Goal: Task Accomplishment & Management: Complete application form

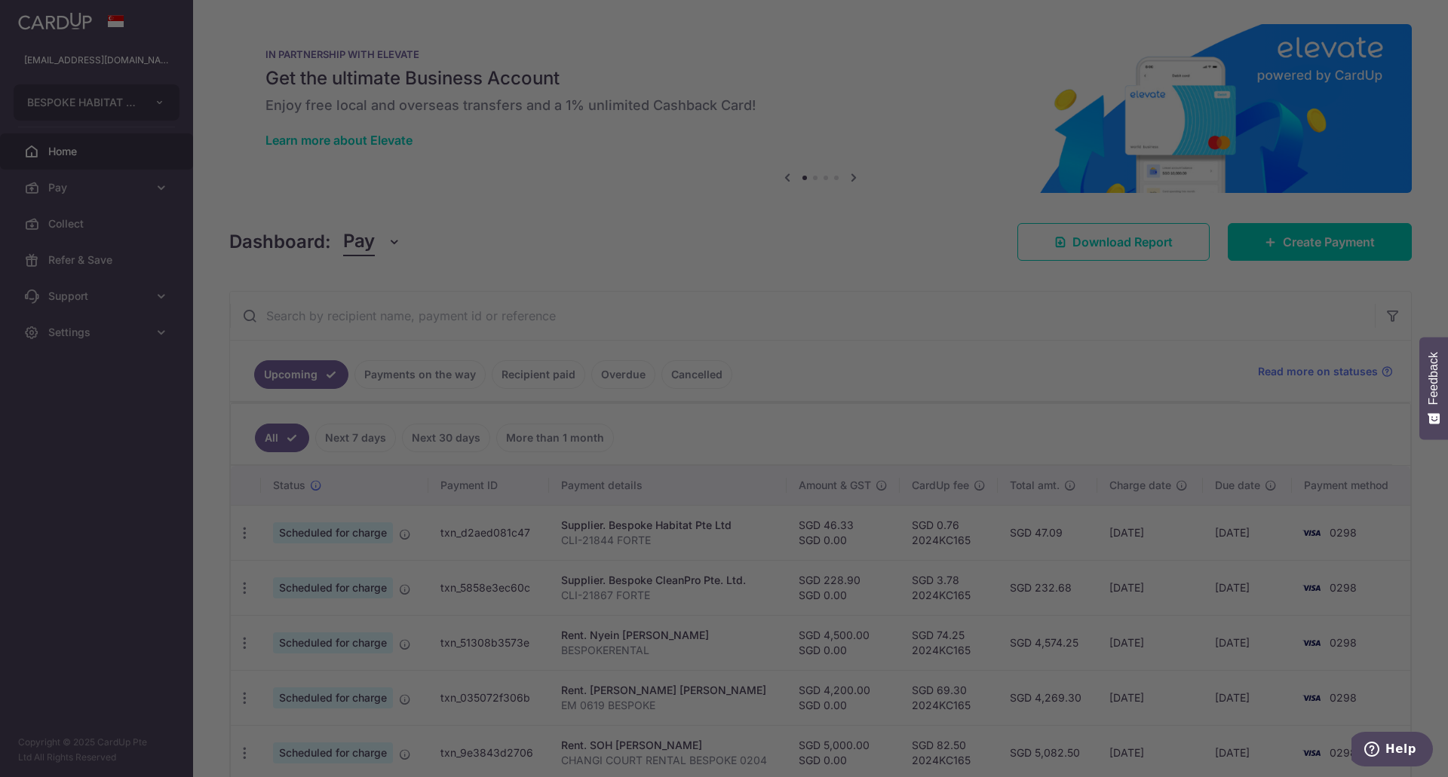
click at [1225, 626] on div at bounding box center [731, 392] width 1462 height 785
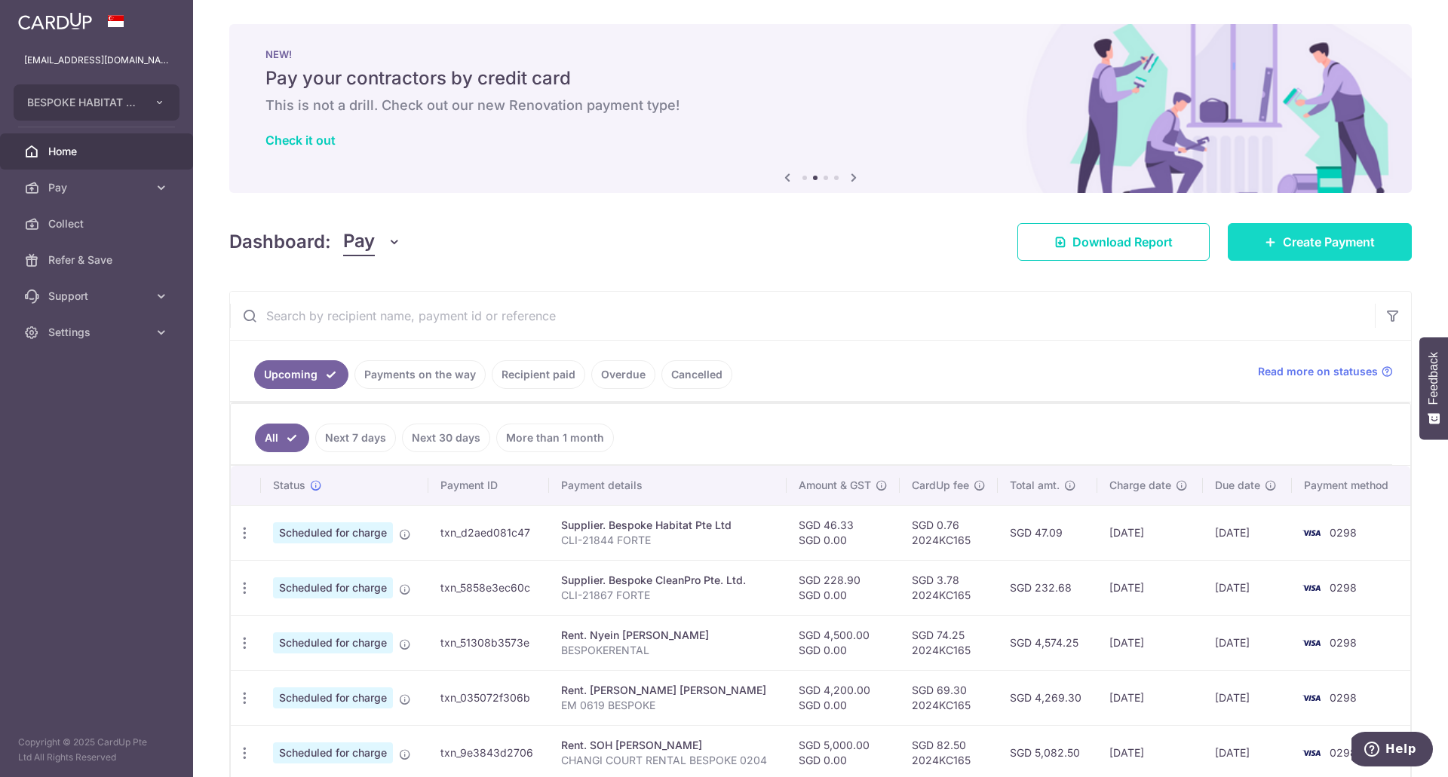
click at [1283, 244] on span "Create Payment" at bounding box center [1329, 242] width 92 height 18
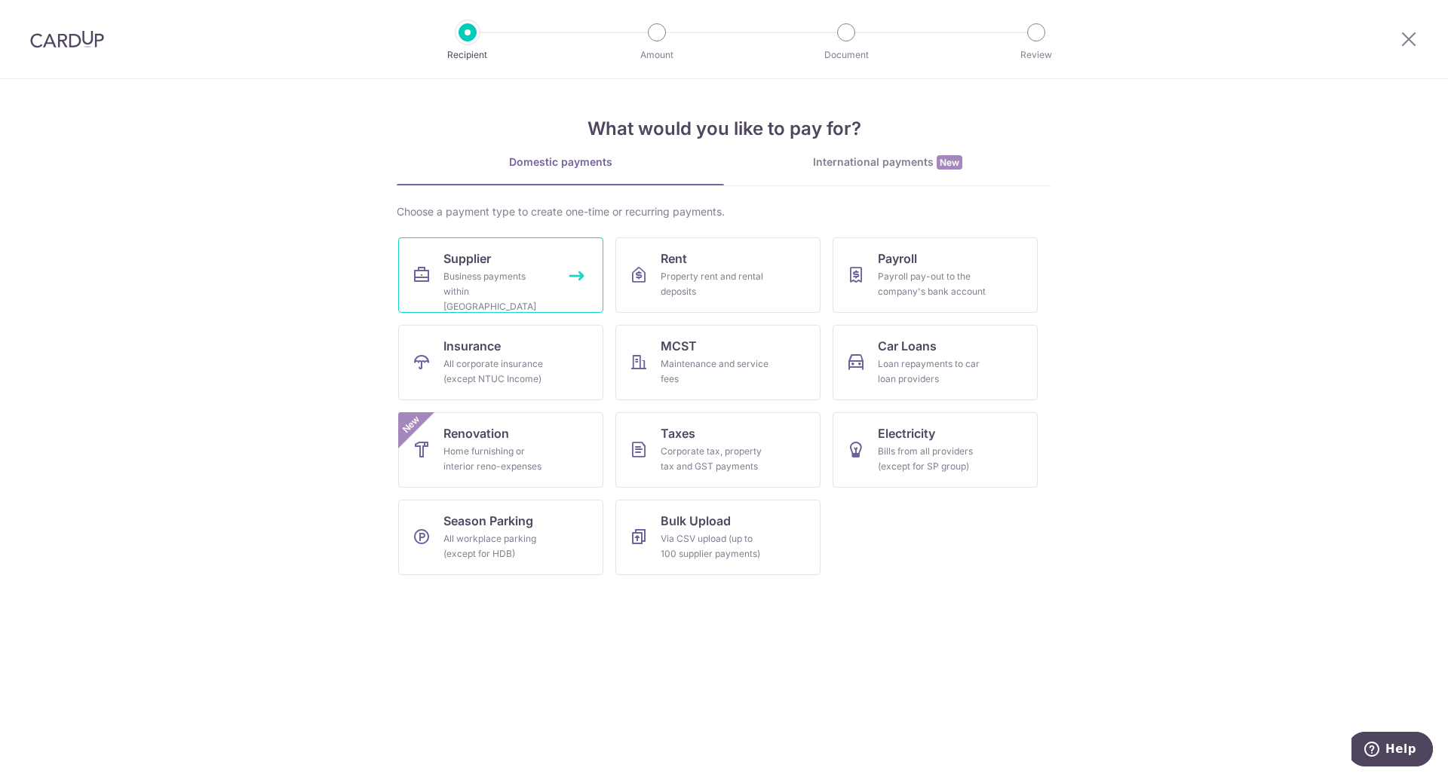
click at [480, 265] on span "Supplier" at bounding box center [467, 259] width 48 height 18
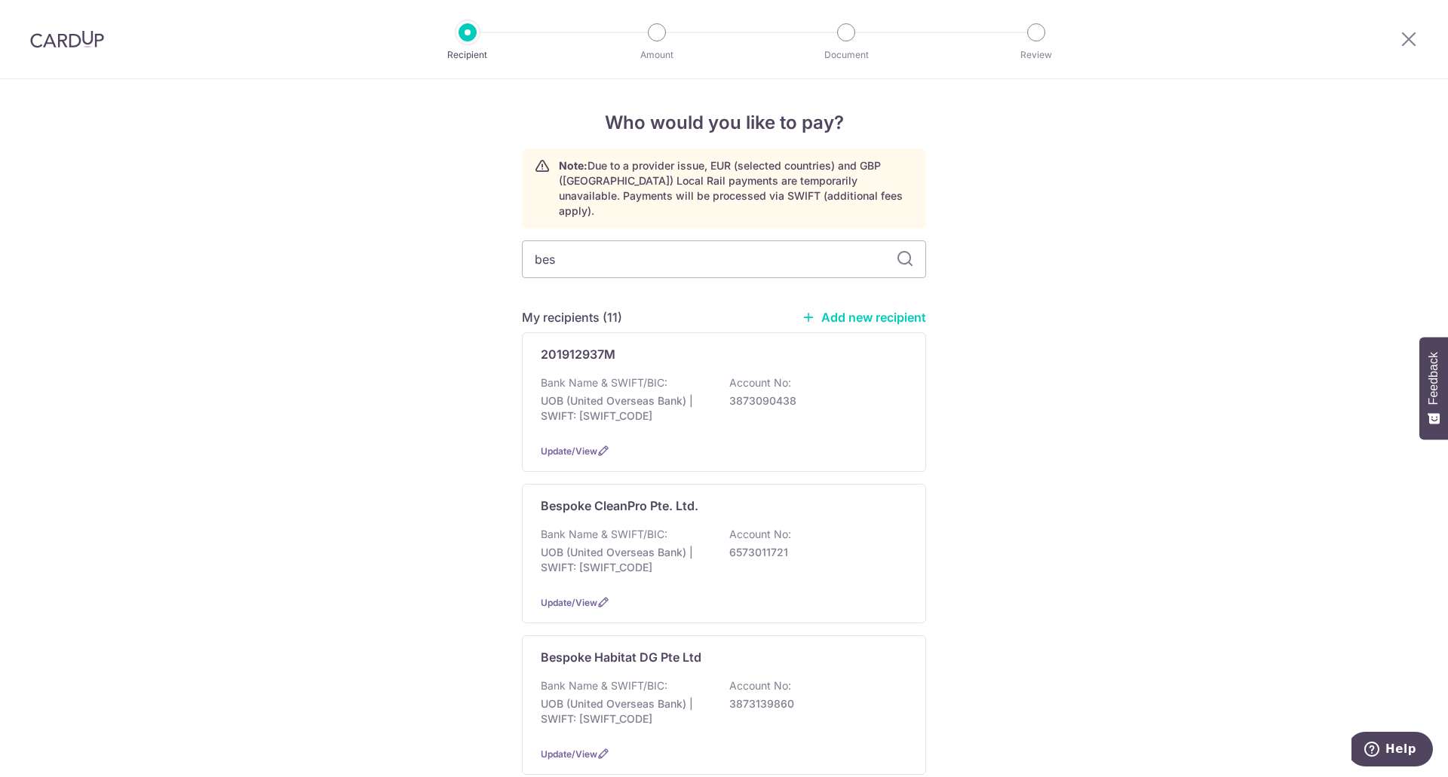
type input "besp"
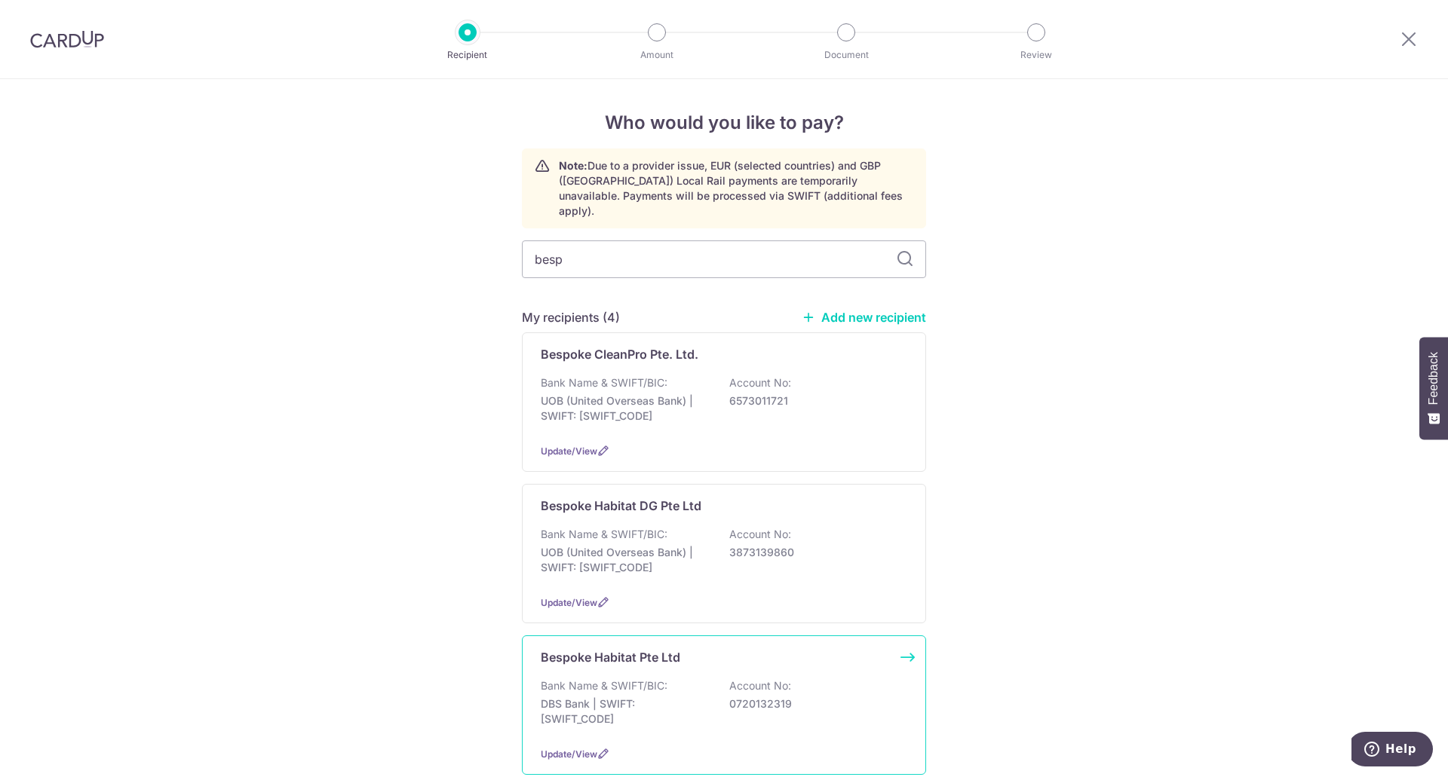
click at [716, 658] on div "Bespoke Habitat Pte Ltd Bank Name & SWIFT/BIC: DBS Bank | SWIFT: DBSSSGSGXXX Ac…" at bounding box center [724, 706] width 404 height 140
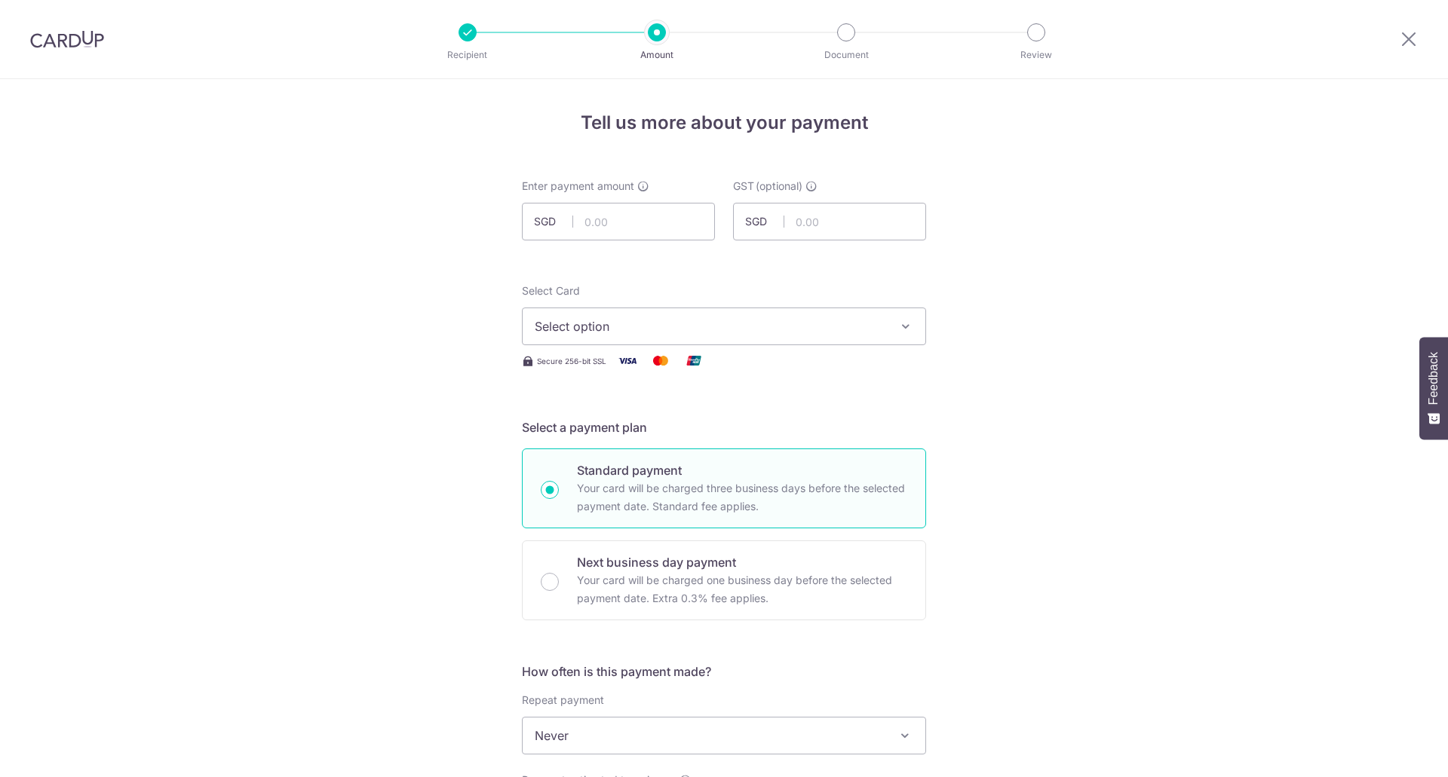
click at [634, 231] on input "text" at bounding box center [618, 222] width 193 height 38
type input "209.00"
click at [781, 334] on span "Select option" at bounding box center [710, 326] width 351 height 18
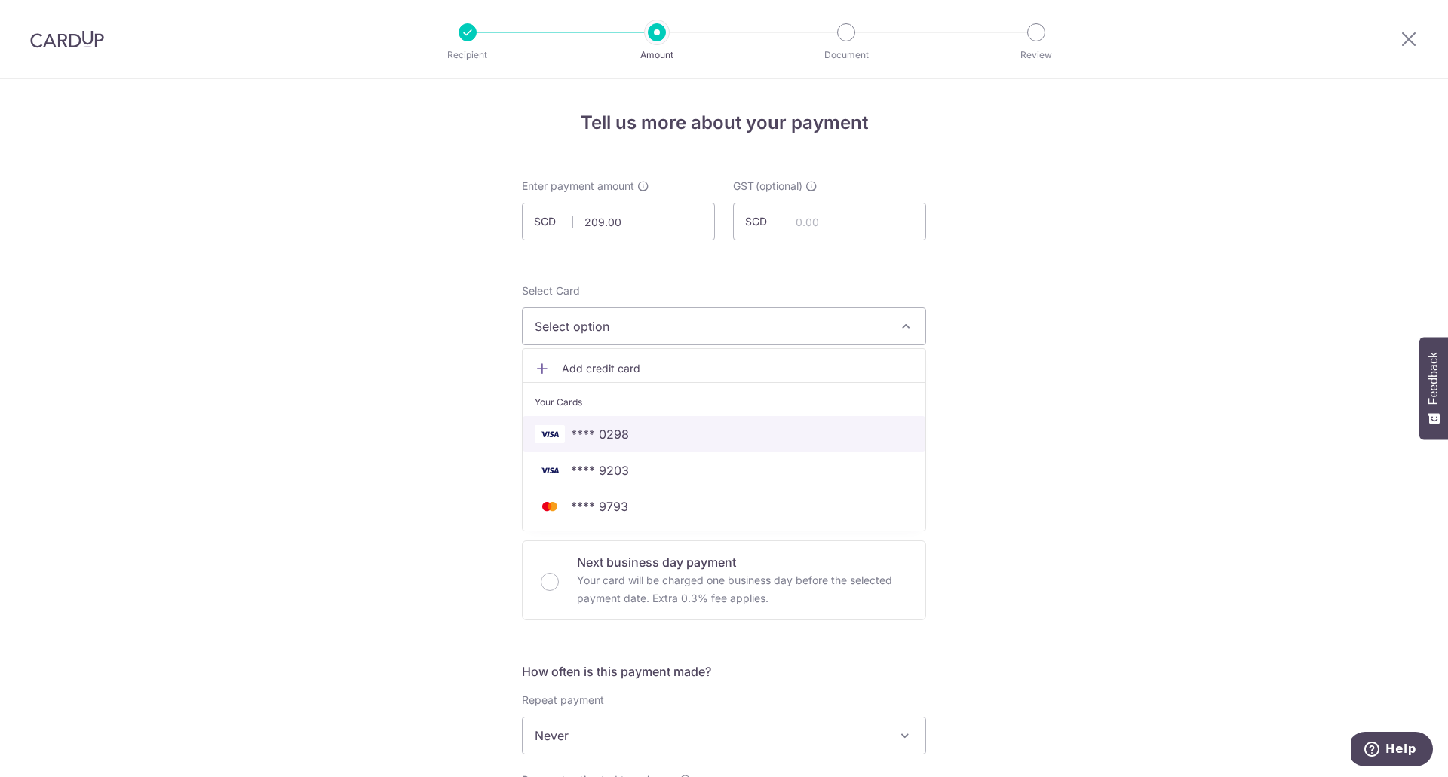
click at [615, 432] on span "**** 0298" at bounding box center [600, 434] width 58 height 18
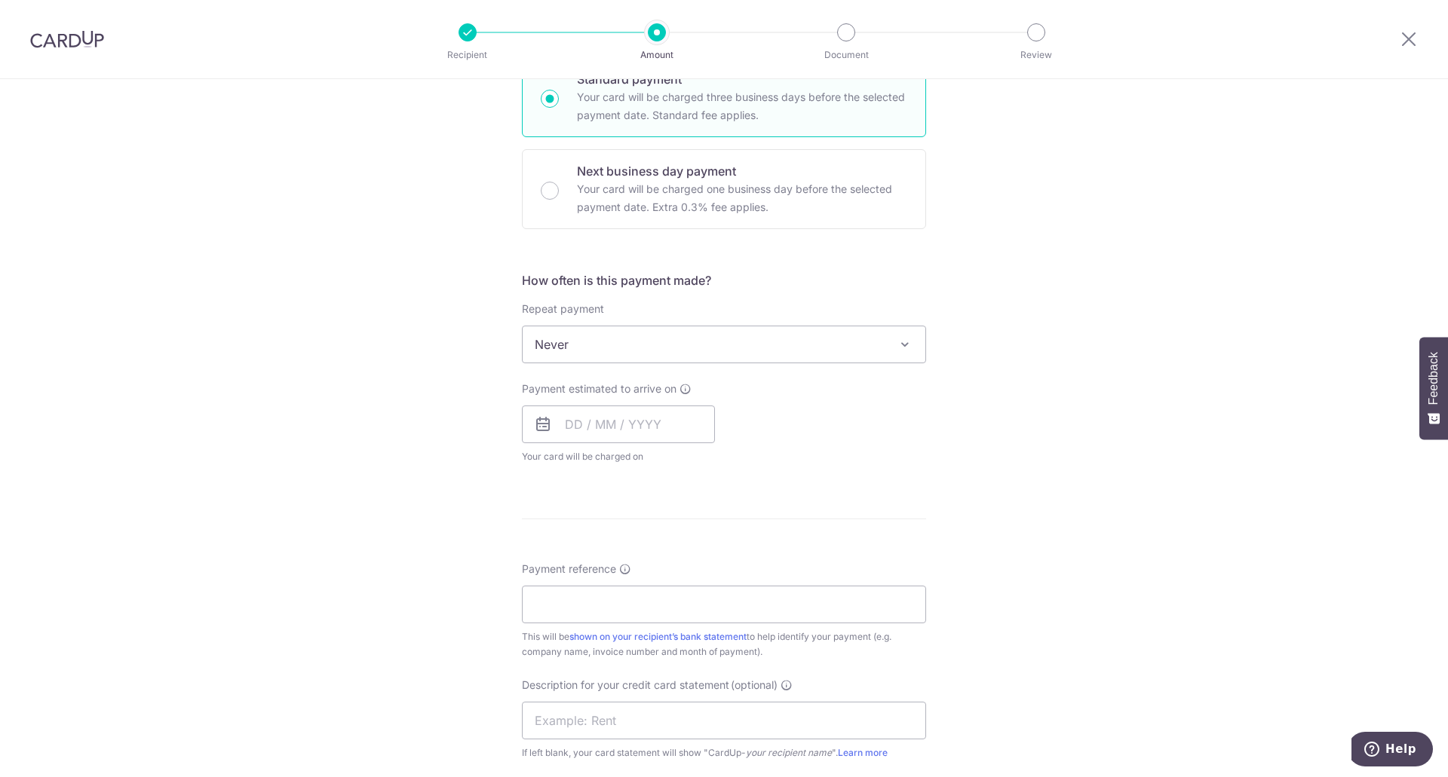
scroll to position [416, 0]
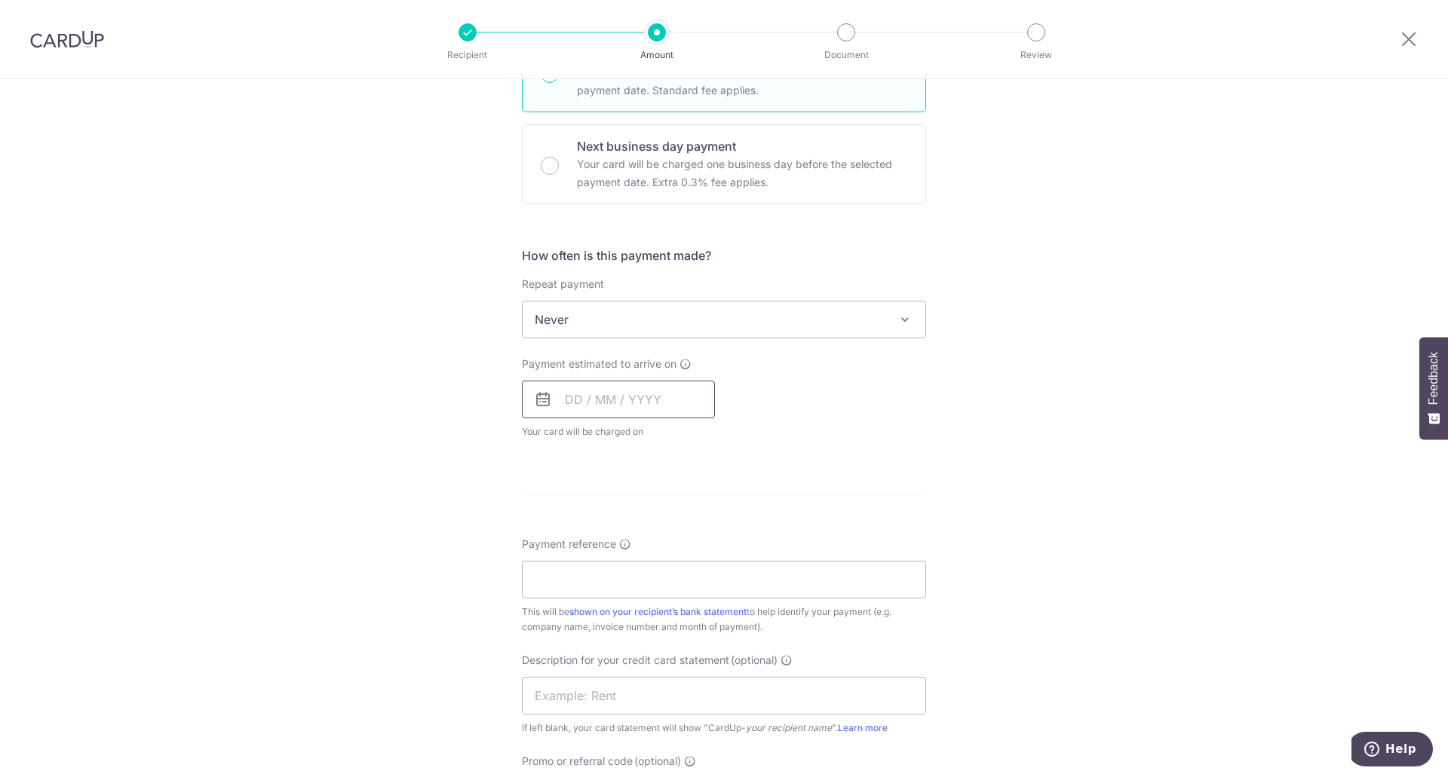
click at [578, 391] on input "text" at bounding box center [618, 400] width 193 height 38
click at [575, 570] on link "15" at bounding box center [583, 567] width 24 height 24
type input "15/09/2025"
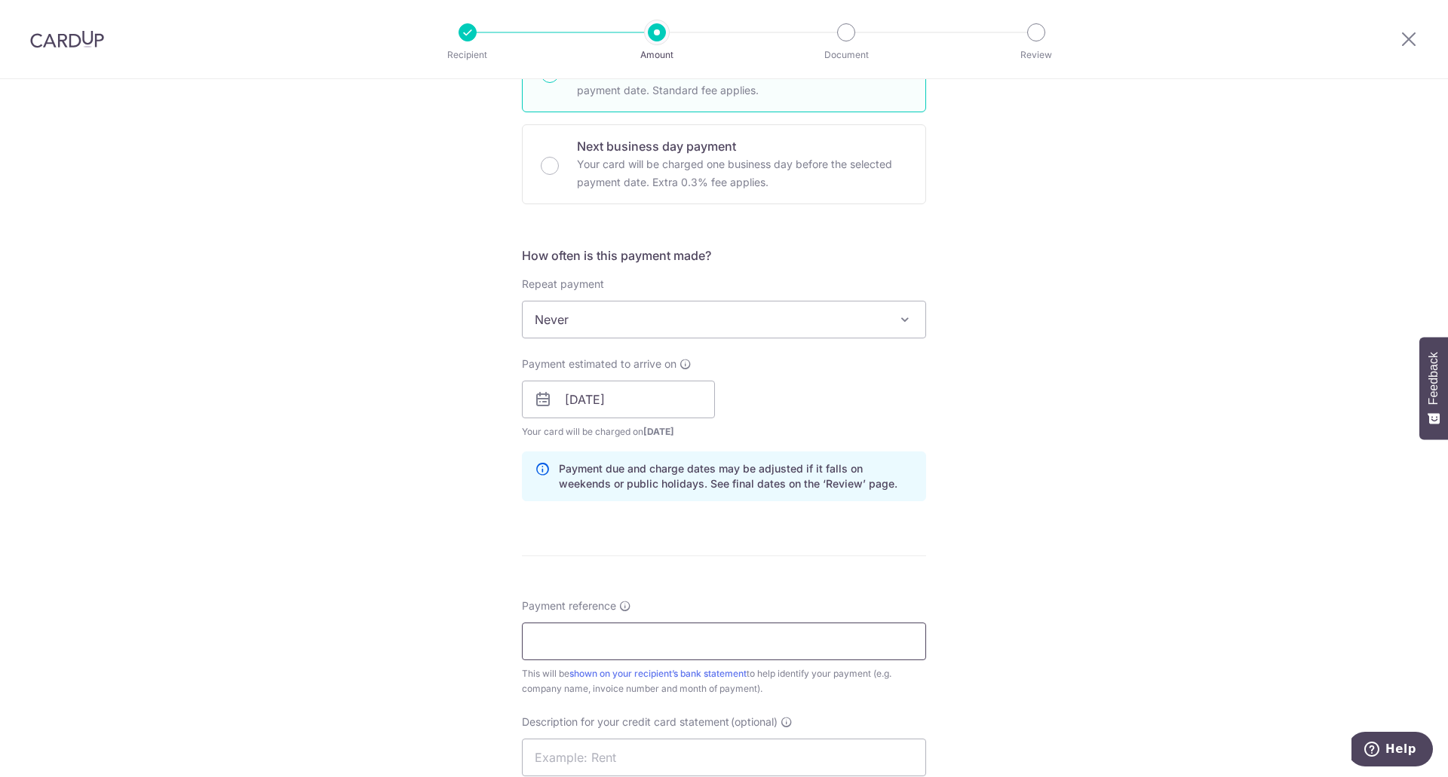
click at [555, 649] on input "Payment reference" at bounding box center [724, 642] width 404 height 38
paste input "MF- 10414"
paste input "CN-18327"
type input "MF- 10414 and CN-18327"
click at [354, 751] on div "Tell us more about your payment Enter payment amount SGD 209.00 209.00 GST (opt…" at bounding box center [724, 426] width 1448 height 1527
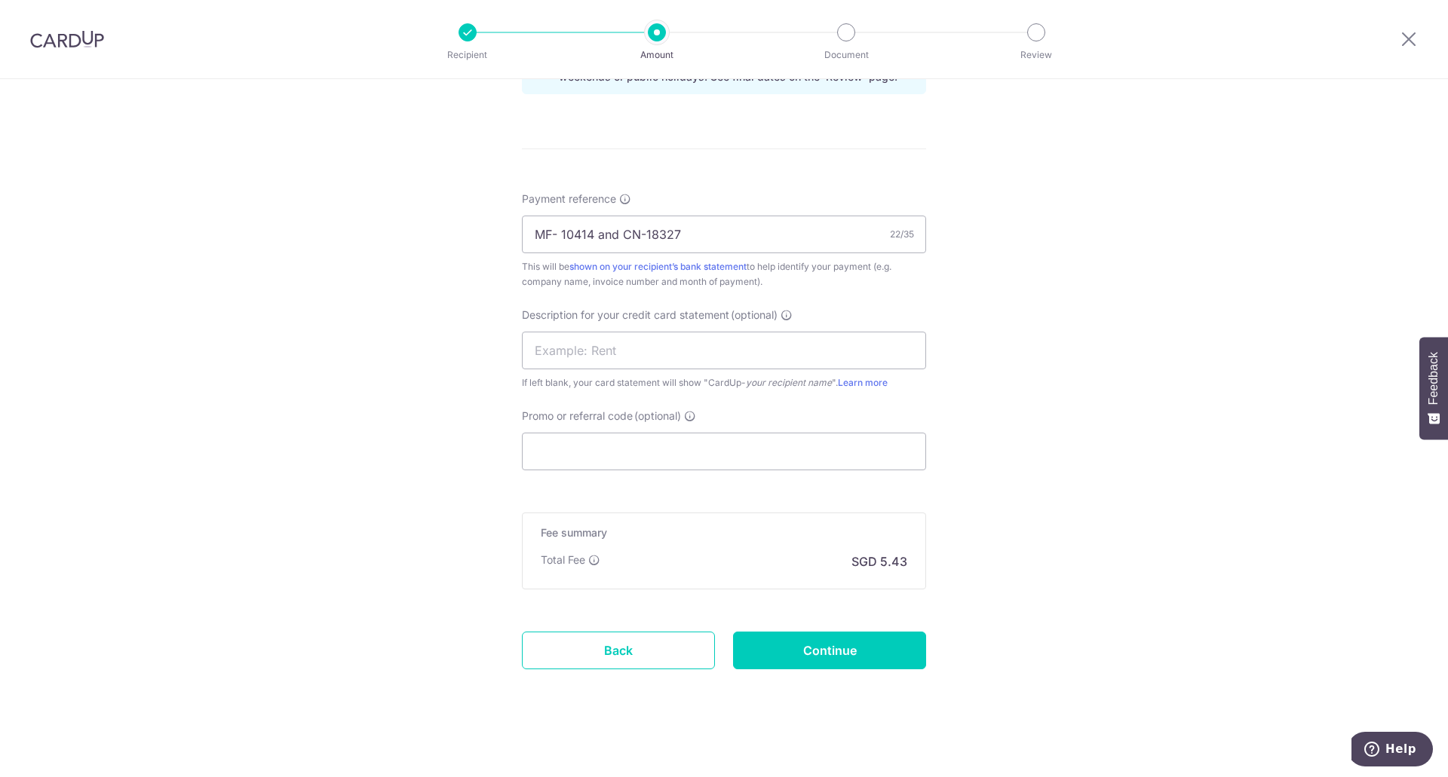
scroll to position [829, 0]
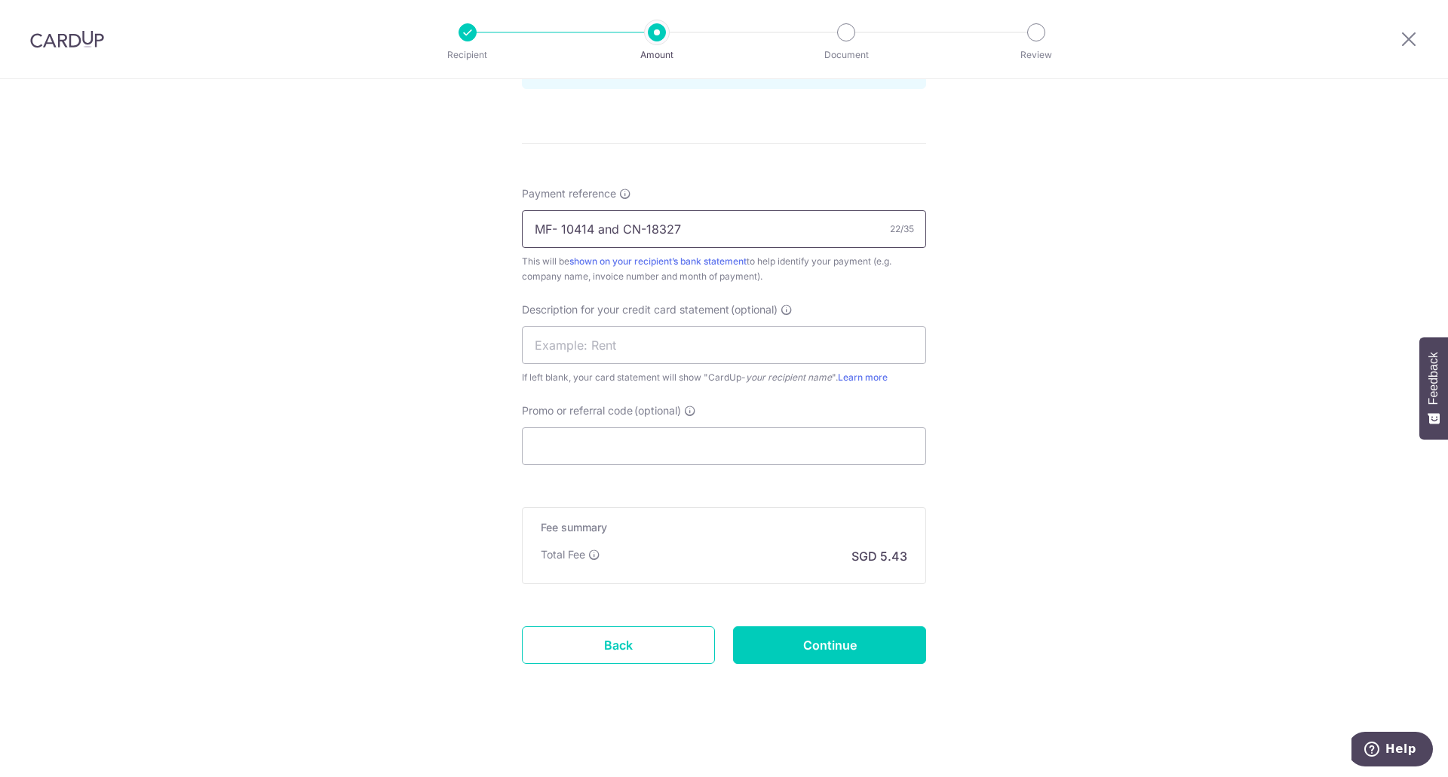
drag, startPoint x: 703, startPoint y: 231, endPoint x: 319, endPoint y: 207, distance: 384.6
click at [320, 207] on div "Tell us more about your payment Enter payment amount SGD 209.00 209.00 GST (opt…" at bounding box center [724, 13] width 1448 height 1527
click at [560, 345] on input "text" at bounding box center [724, 346] width 404 height 38
paste input "MF- 10414 and C"
click at [557, 345] on input "MF- 10414 and C" at bounding box center [724, 346] width 404 height 38
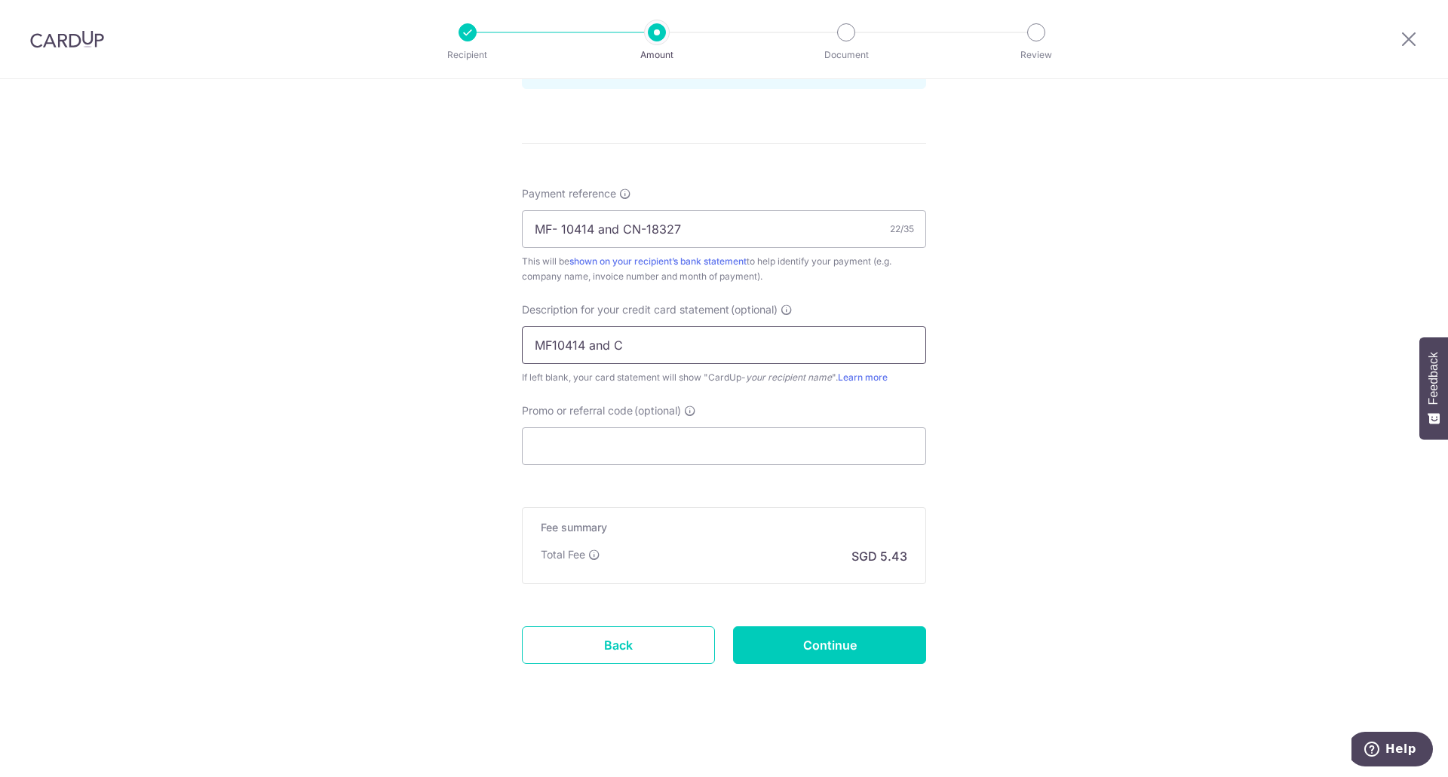
click at [648, 340] on input "MF10414 and C" at bounding box center [724, 346] width 404 height 38
type input "MF10414"
click at [647, 450] on input "Promo or referral code (optional)" at bounding box center [724, 447] width 404 height 38
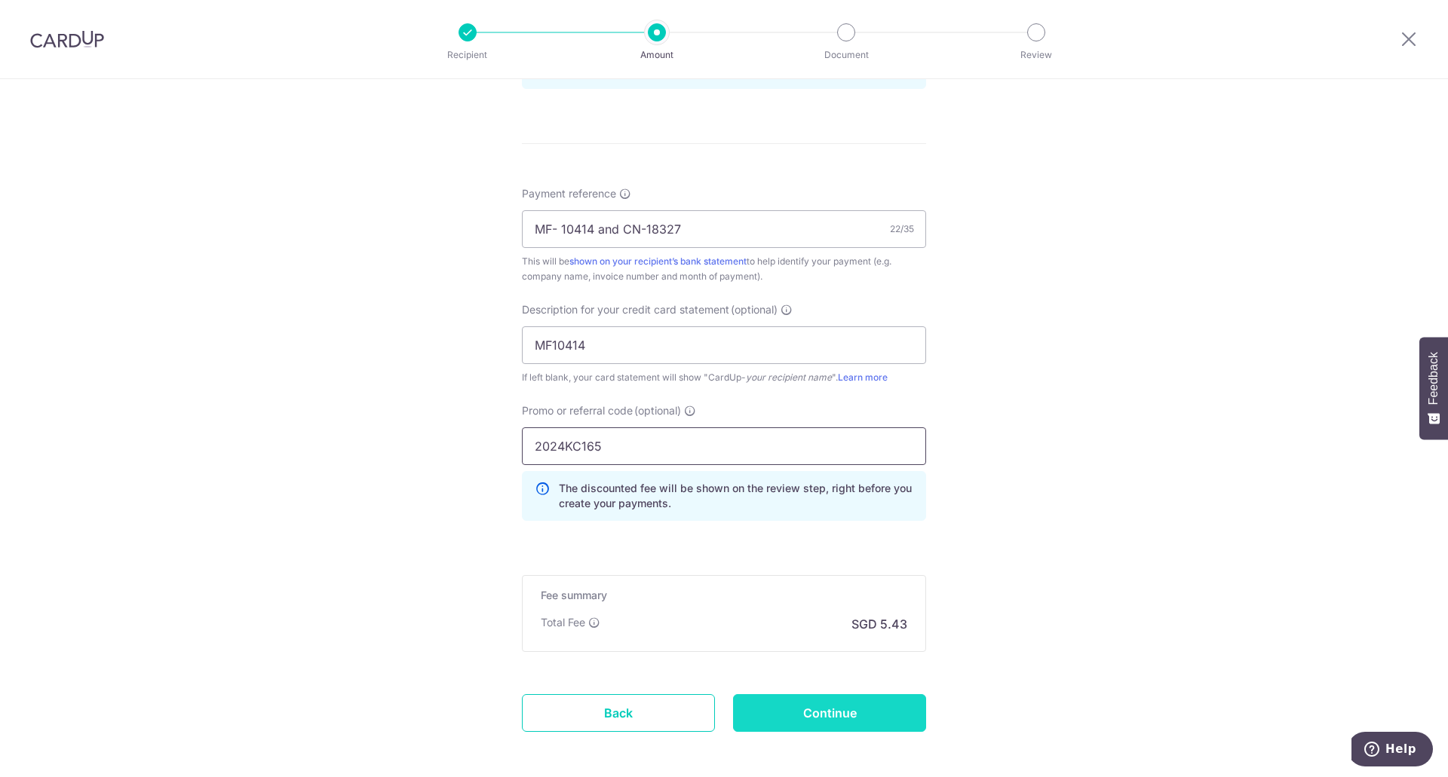
type input "2024KC165"
click at [845, 715] on input "Continue" at bounding box center [829, 714] width 193 height 38
type input "Create Schedule"
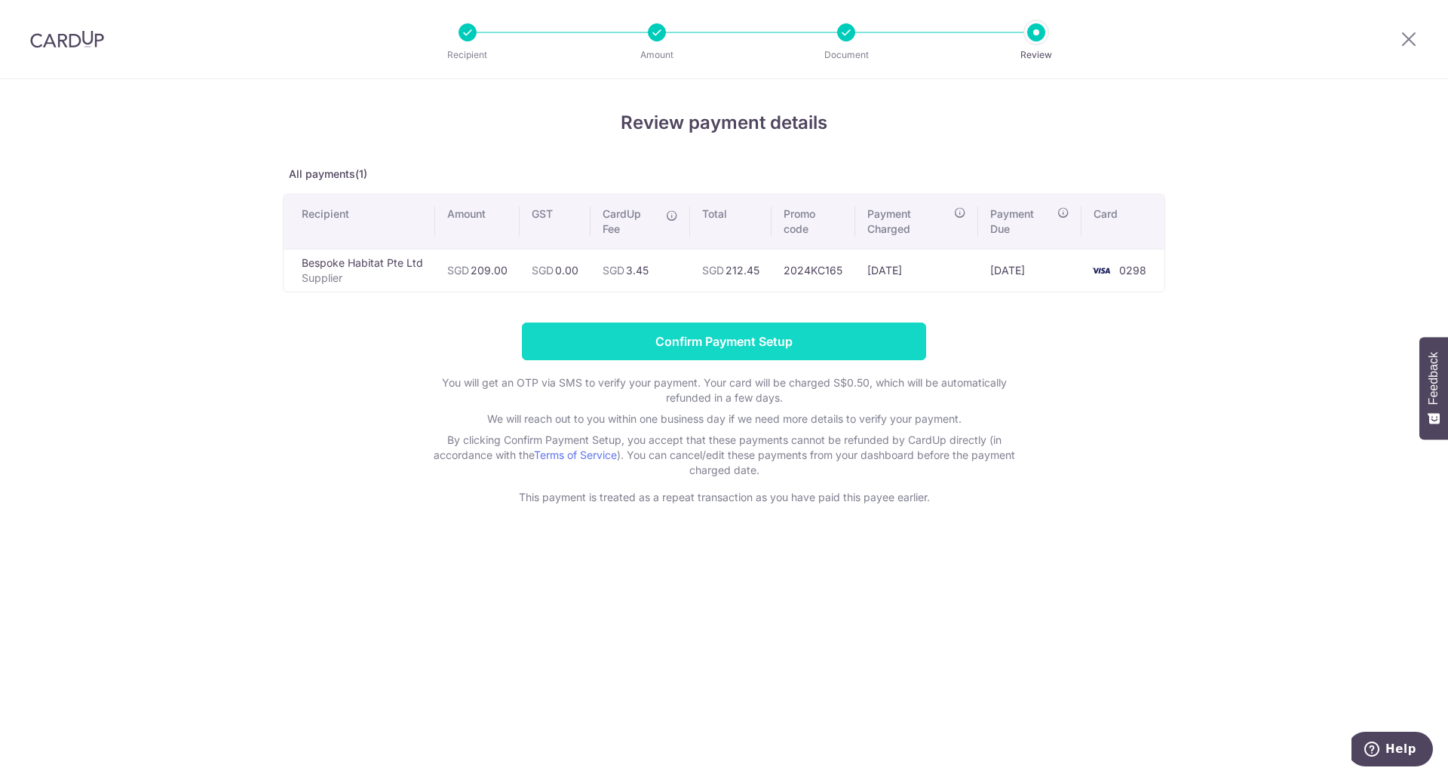
click at [852, 335] on input "Confirm Payment Setup" at bounding box center [724, 342] width 404 height 38
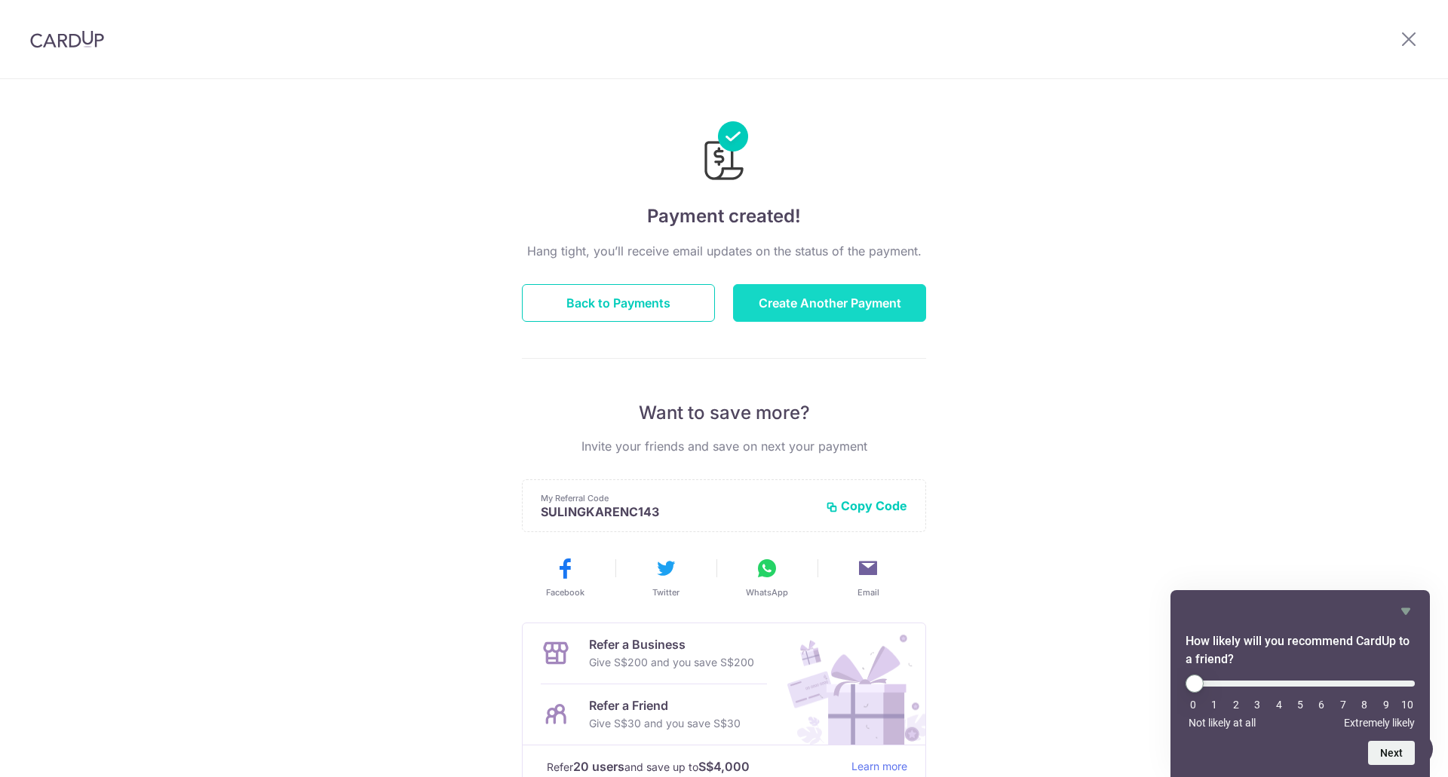
click at [835, 290] on button "Create Another Payment" at bounding box center [829, 303] width 193 height 38
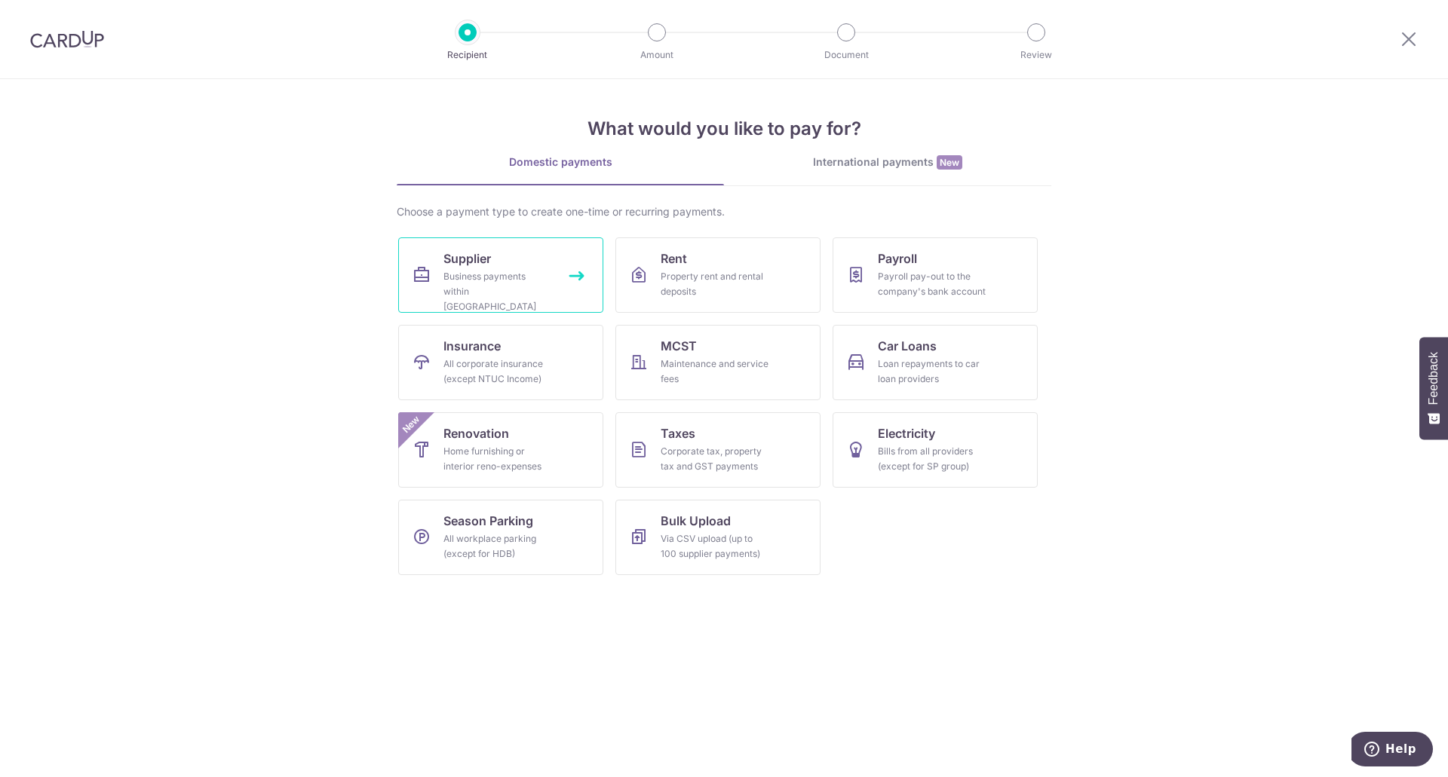
click at [502, 271] on div "Business payments within Singapore" at bounding box center [497, 291] width 109 height 45
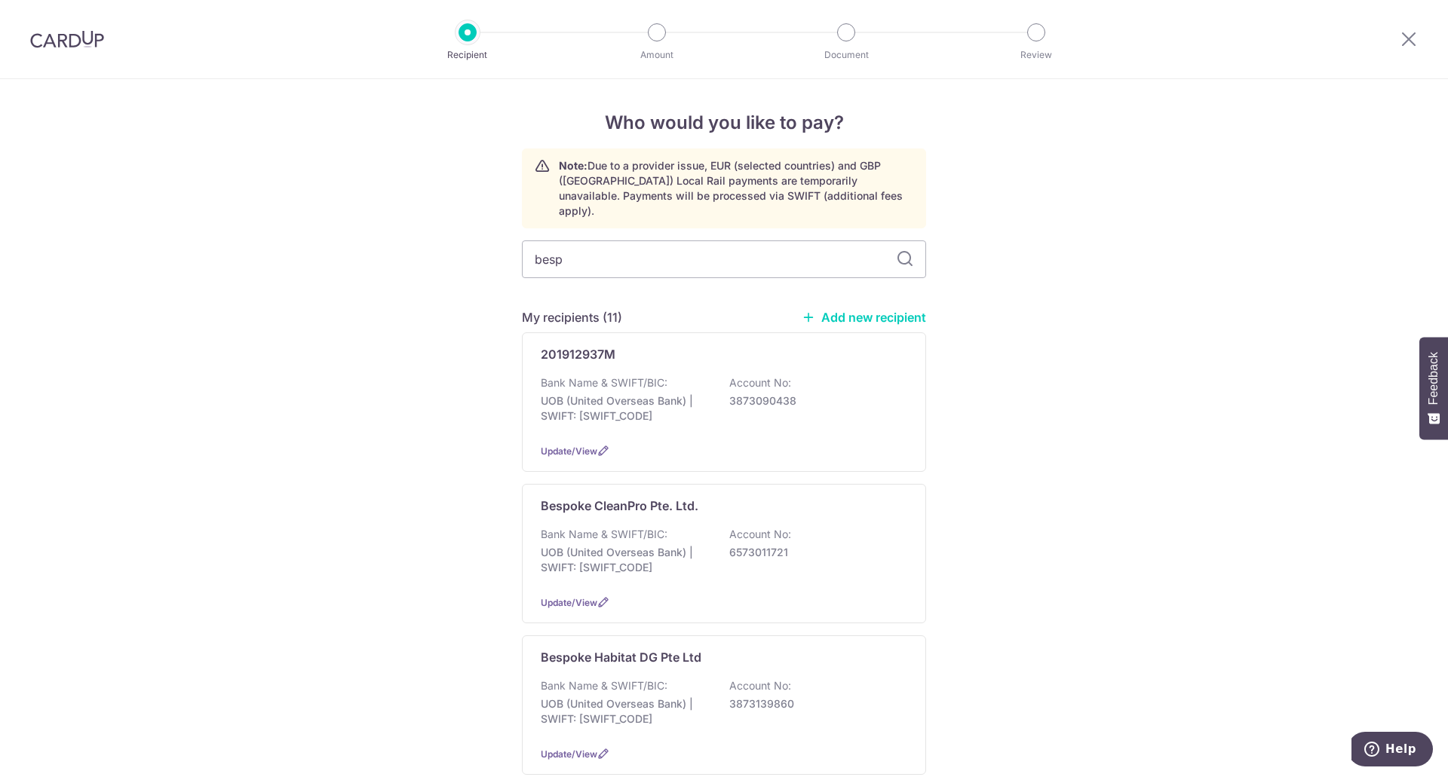
type input "bespo"
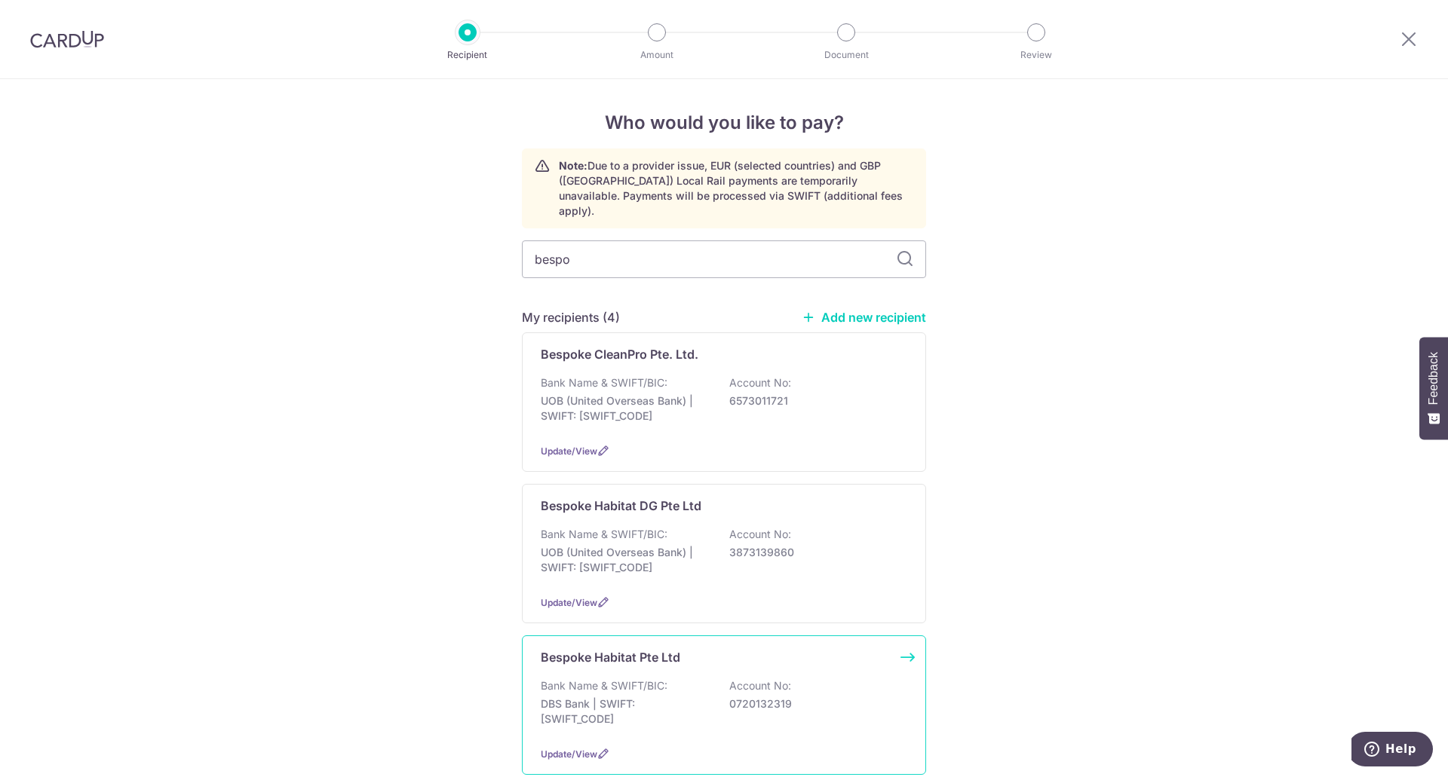
click at [583, 658] on div "Bespoke Habitat Pte Ltd Bank Name & SWIFT/BIC: DBS Bank | SWIFT: [SWIFT_CODE] A…" at bounding box center [724, 706] width 404 height 140
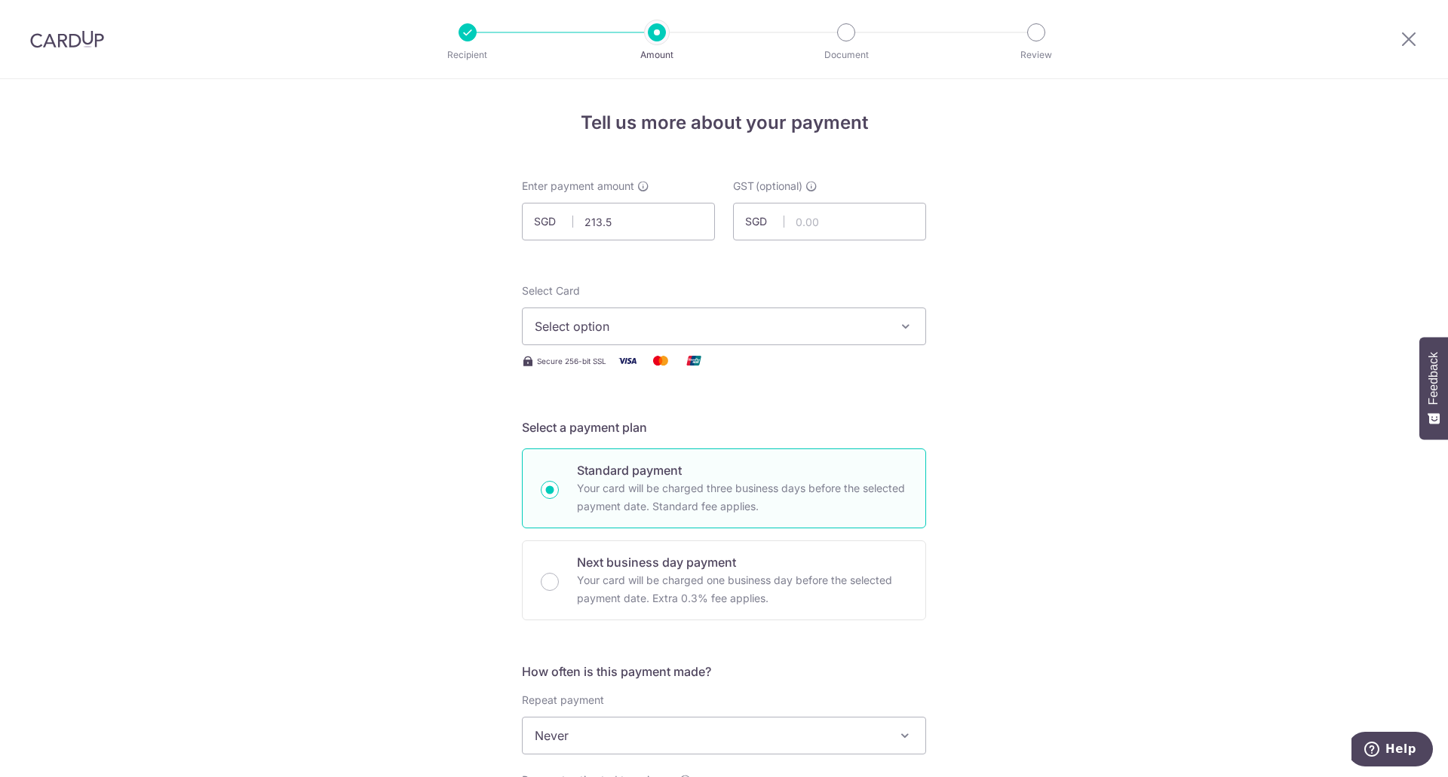
type input "213.50"
click at [809, 340] on button "Select option" at bounding box center [724, 327] width 404 height 38
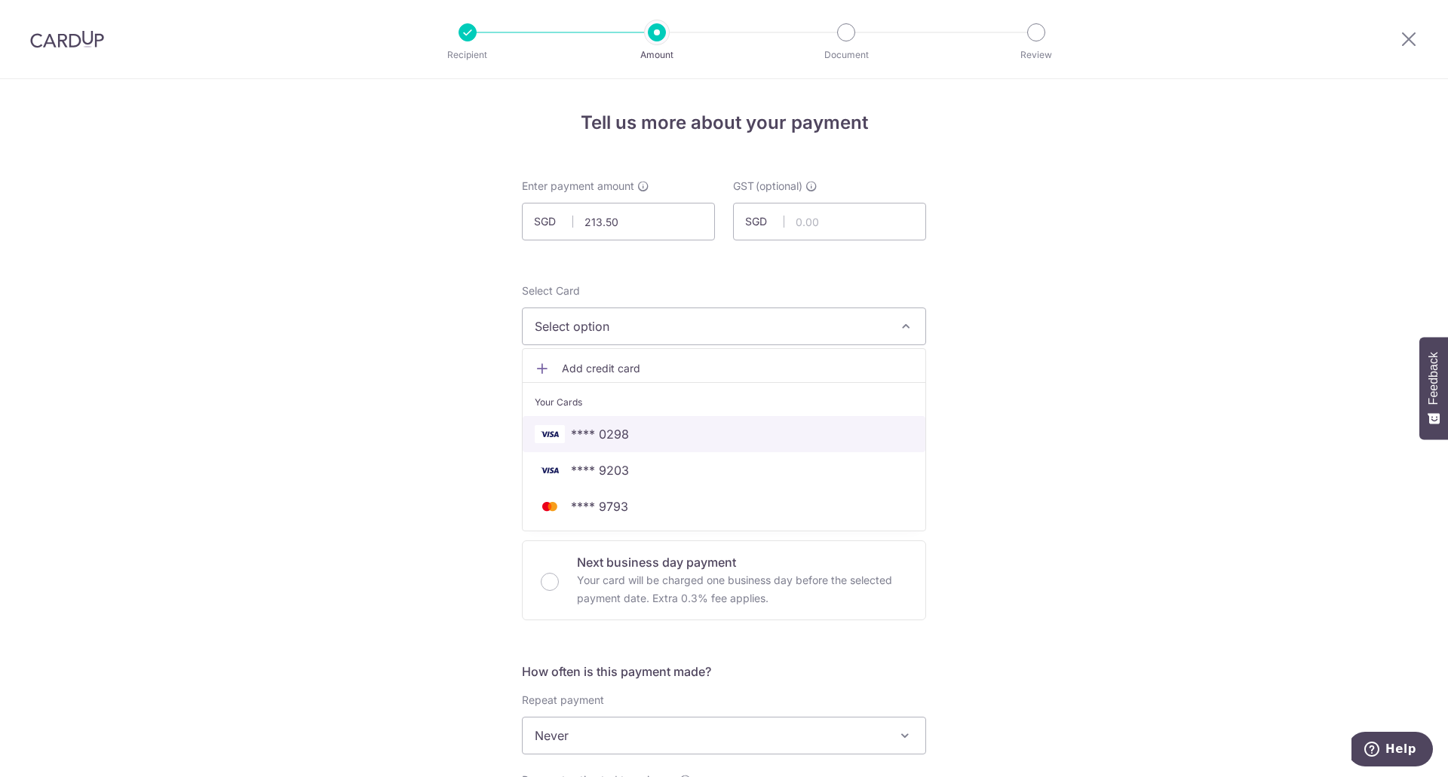
click at [648, 425] on span "**** 0298" at bounding box center [724, 434] width 379 height 18
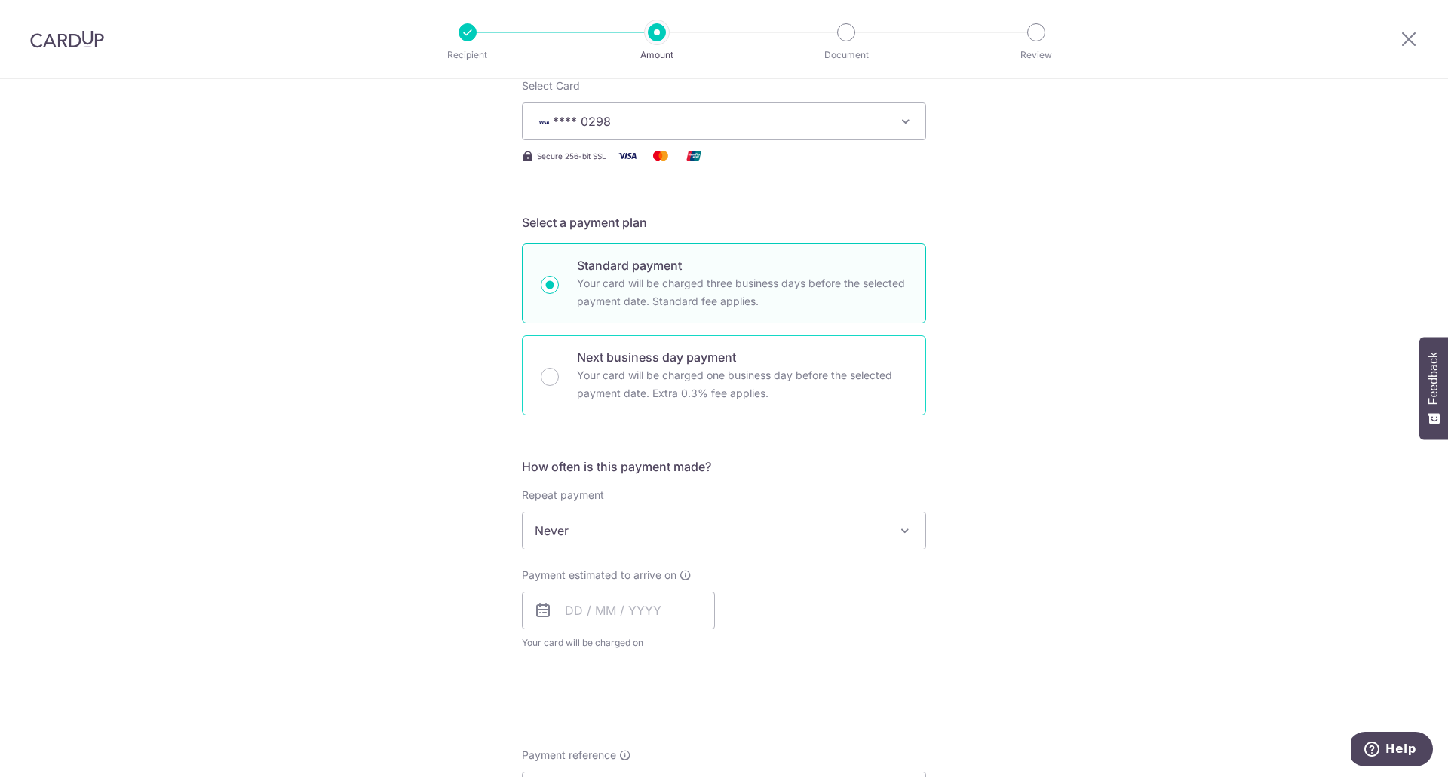
scroll to position [215, 0]
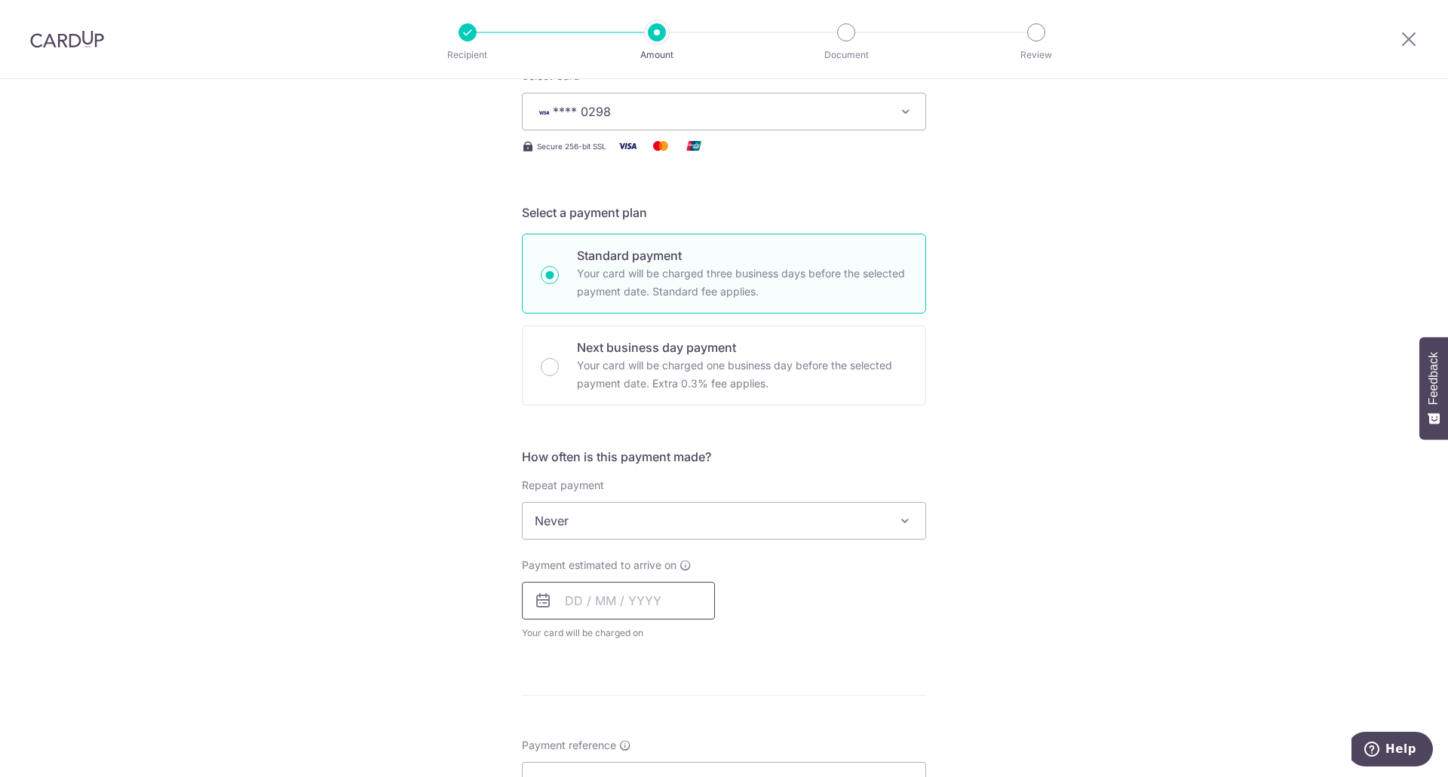
click at [561, 593] on input "text" at bounding box center [618, 601] width 193 height 38
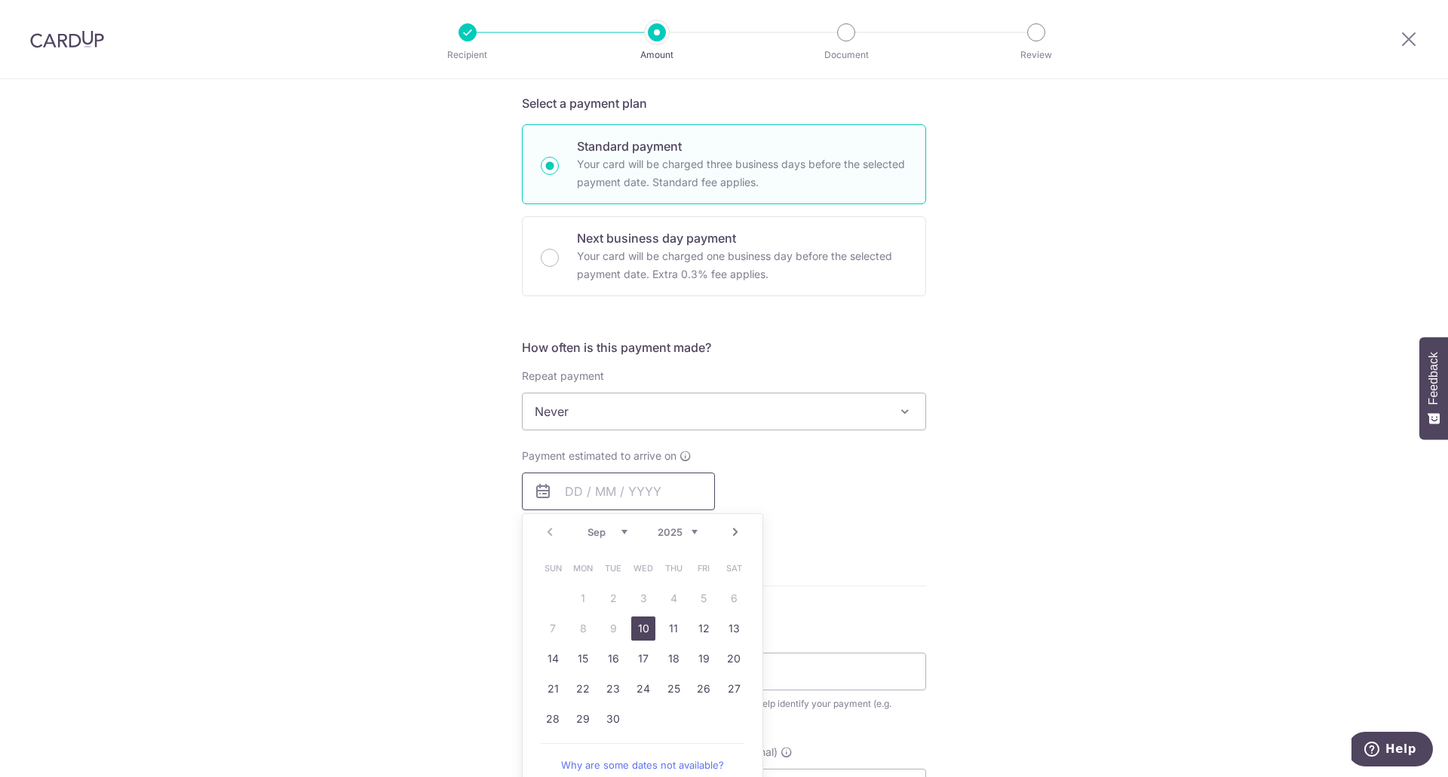
scroll to position [419, 0]
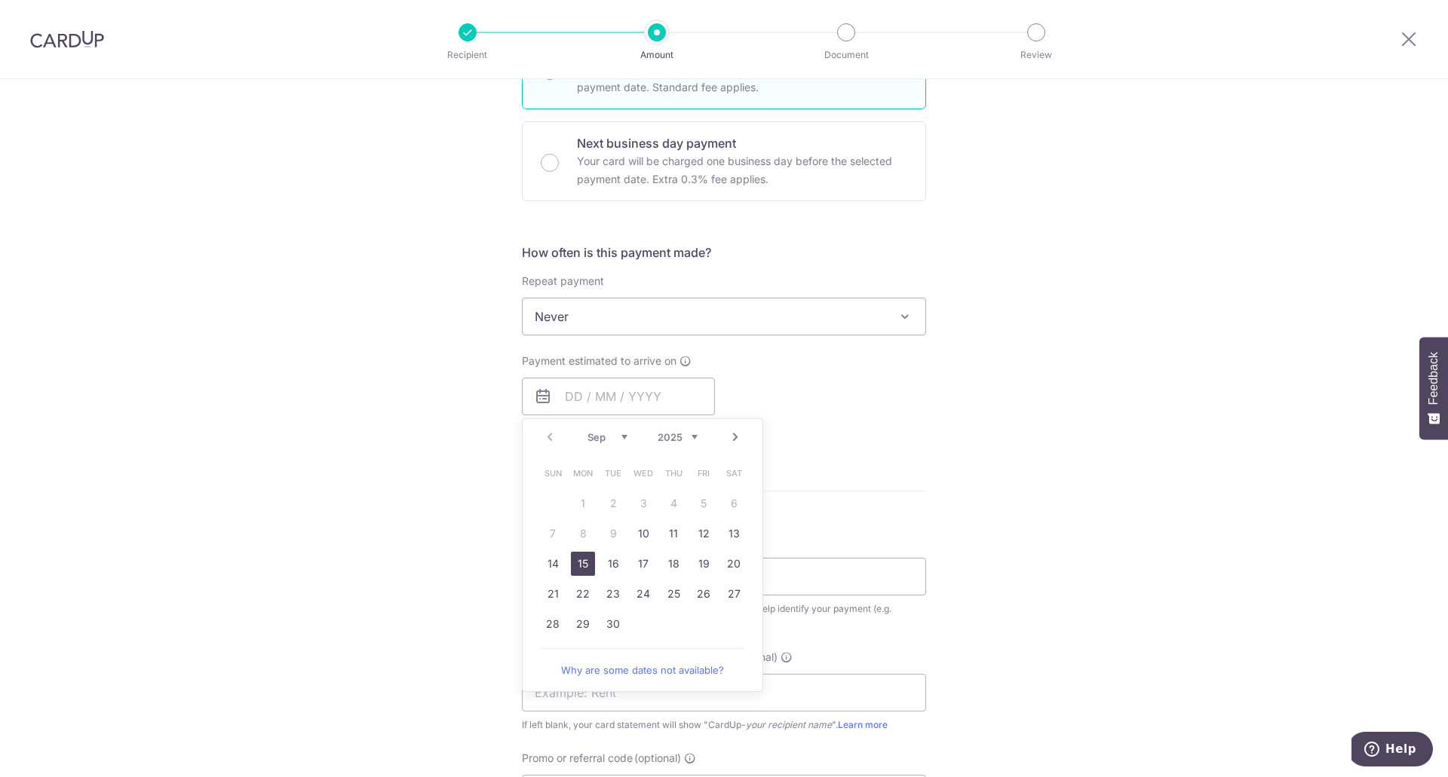
click at [579, 560] on link "15" at bounding box center [583, 564] width 24 height 24
type input "15/09/2025"
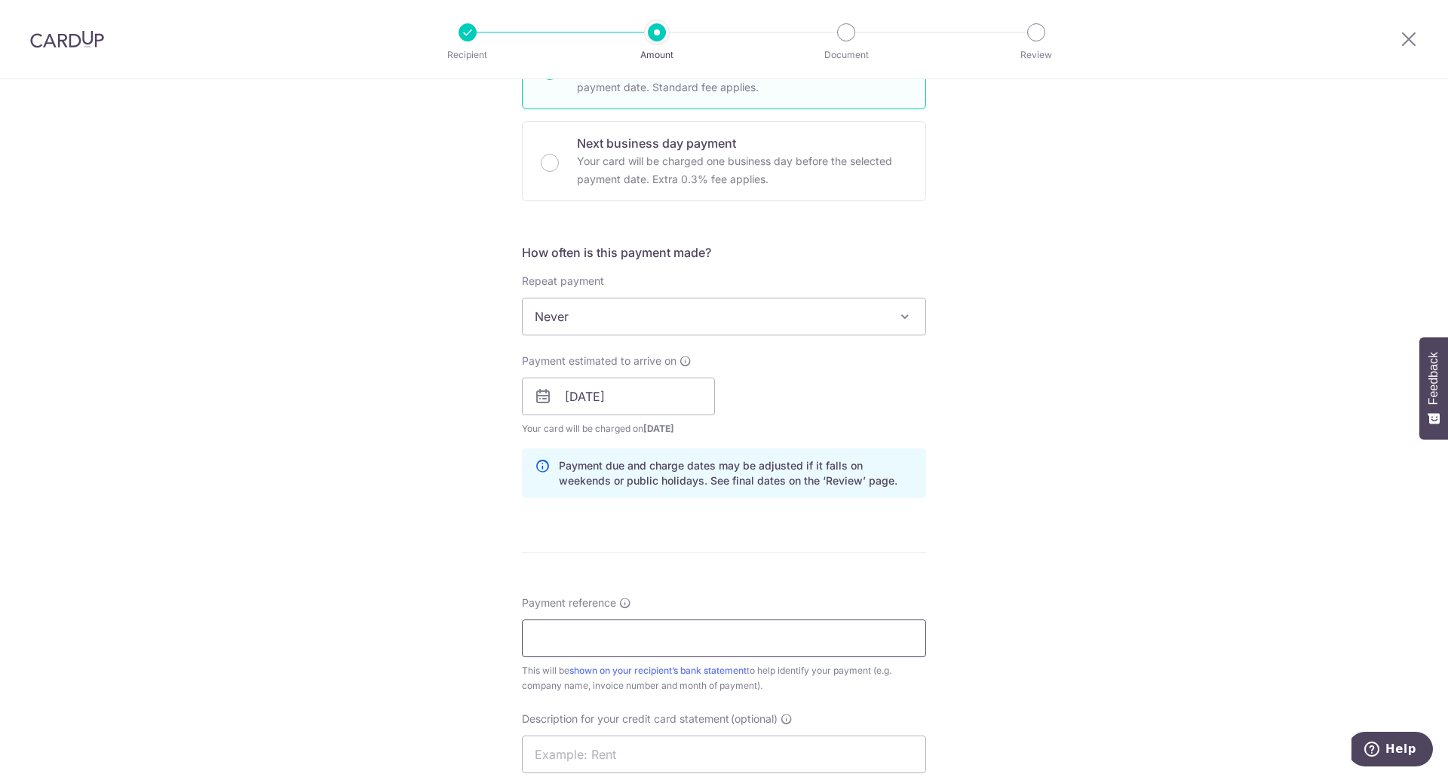
click at [572, 624] on input "Payment reference" at bounding box center [724, 639] width 404 height 38
paste input "MF- 10415"
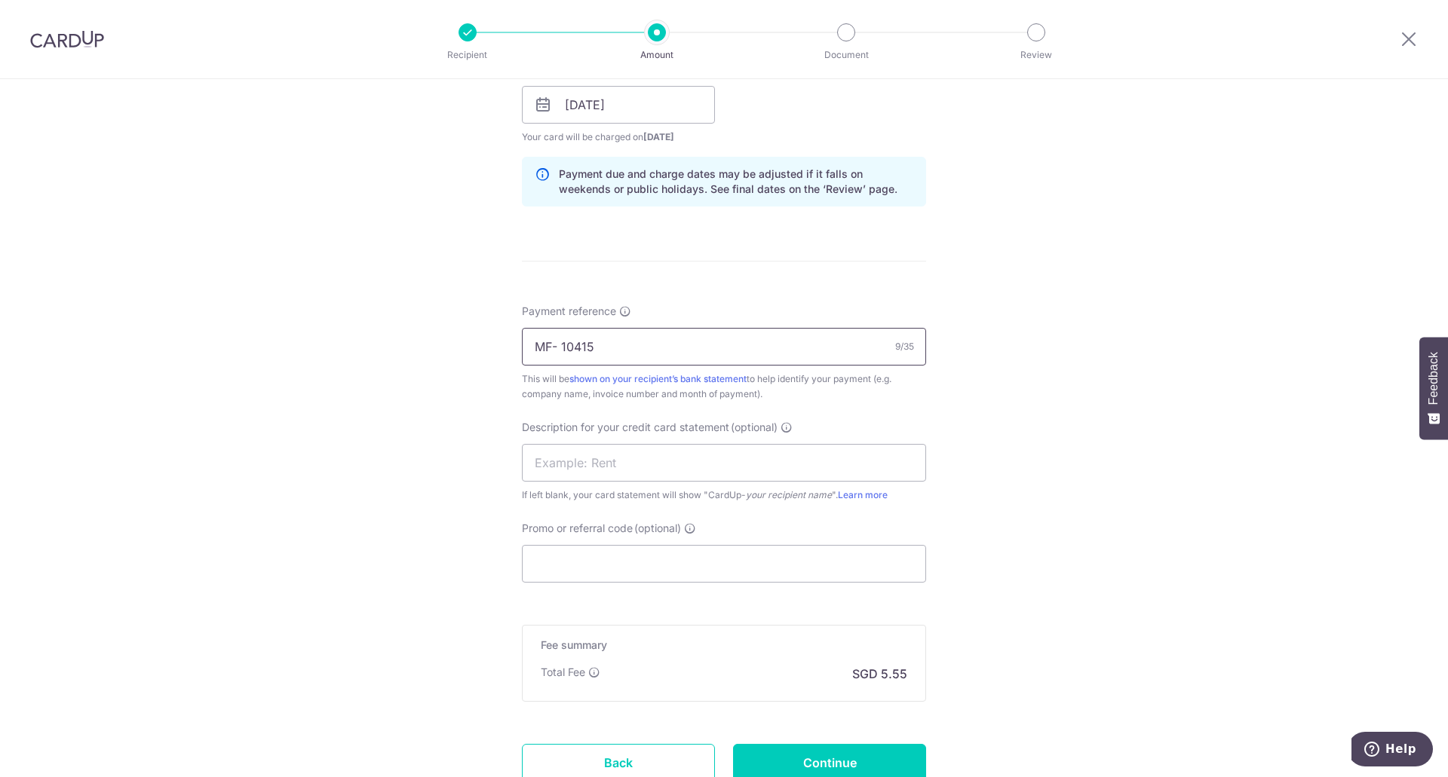
scroll to position [715, 0]
type input "MF- 10415"
click at [667, 470] on input "text" at bounding box center [724, 459] width 404 height 38
paste input "MF- 10415"
click at [559, 465] on input "MF- 10415" at bounding box center [724, 459] width 404 height 38
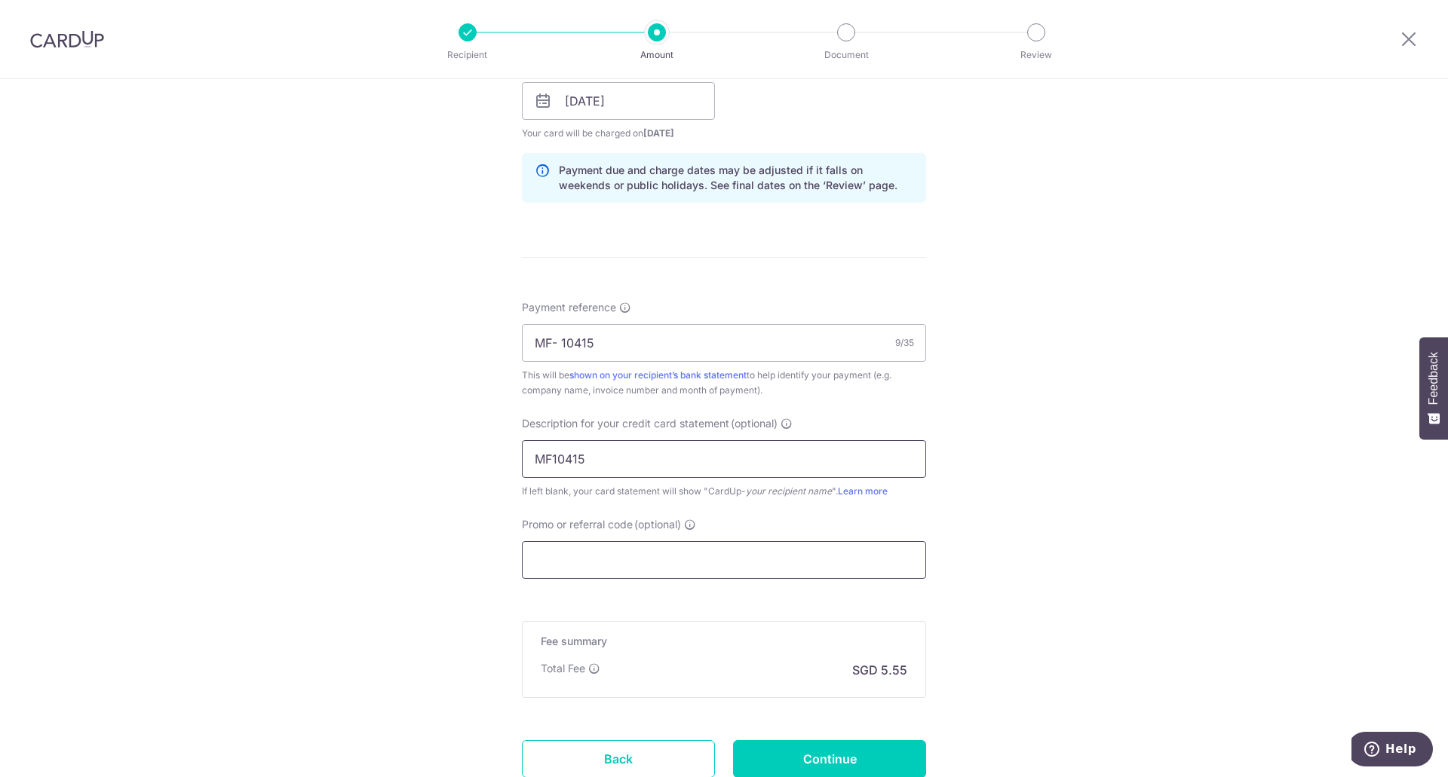
type input "MF10415"
click at [582, 556] on input "Promo or referral code (optional)" at bounding box center [724, 560] width 404 height 38
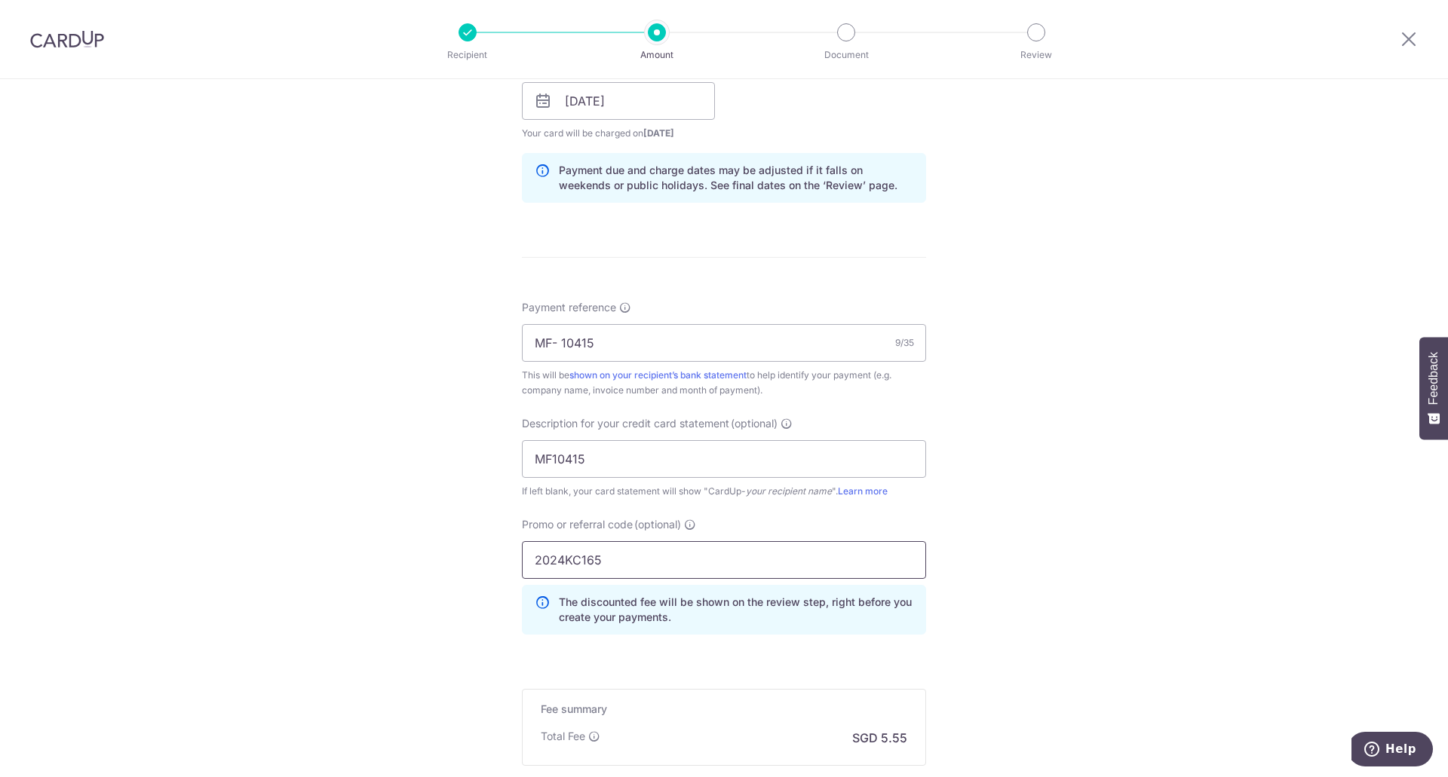
scroll to position [897, 0]
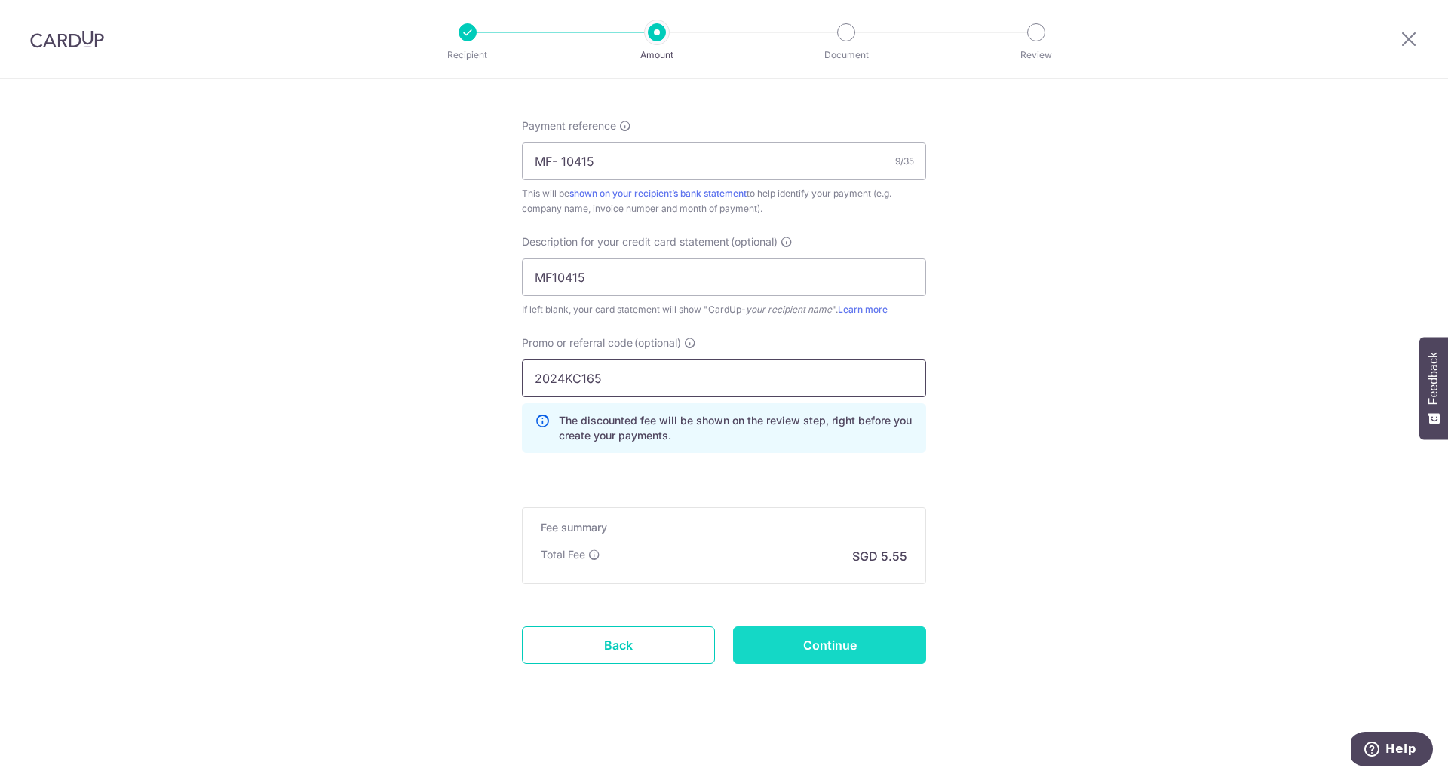
type input "2024KC165"
click at [858, 653] on input "Continue" at bounding box center [829, 646] width 193 height 38
type input "Create Schedule"
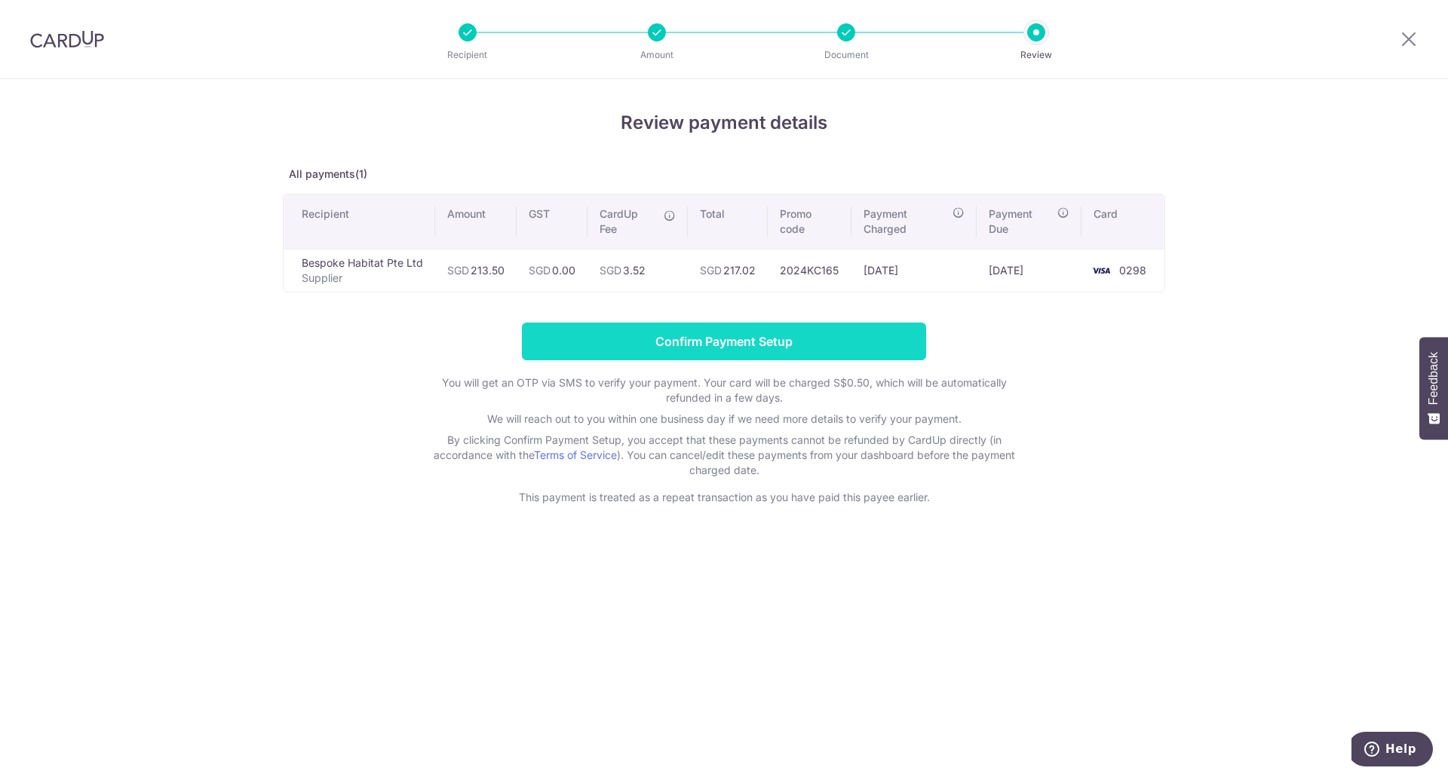
click at [799, 345] on input "Confirm Payment Setup" at bounding box center [724, 342] width 404 height 38
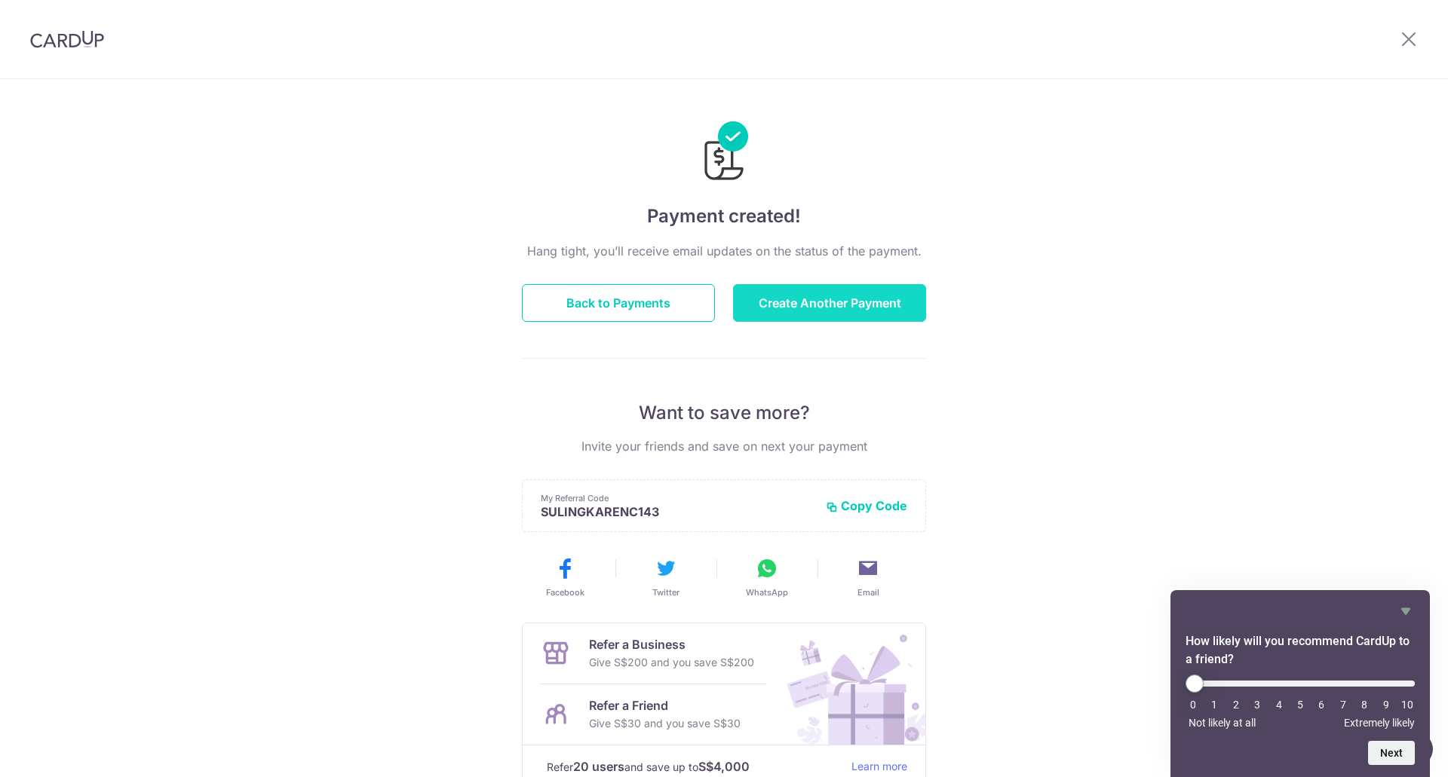
click at [816, 311] on button "Create Another Payment" at bounding box center [829, 303] width 193 height 38
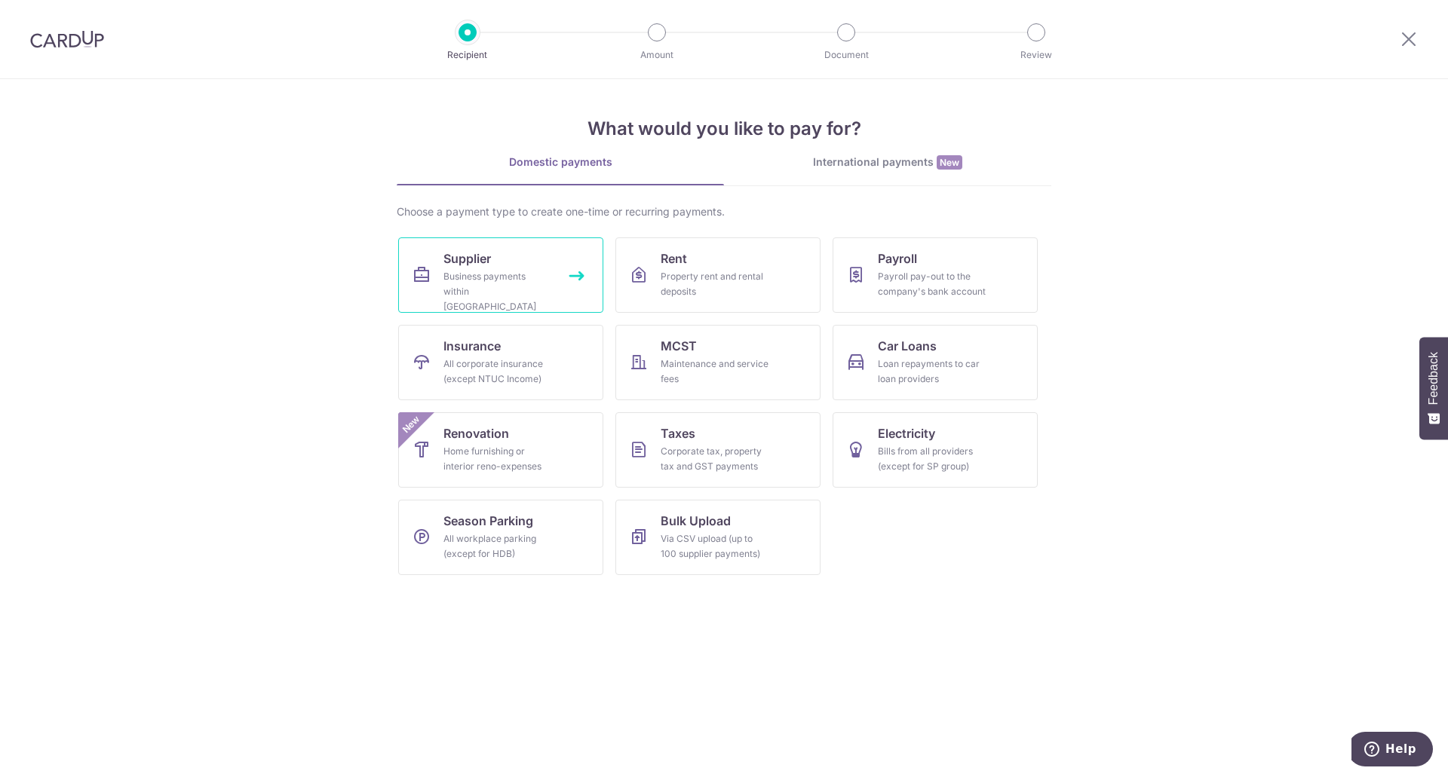
click at [553, 277] on link "Supplier Business payments within [GEOGRAPHIC_DATA]" at bounding box center [500, 275] width 205 height 75
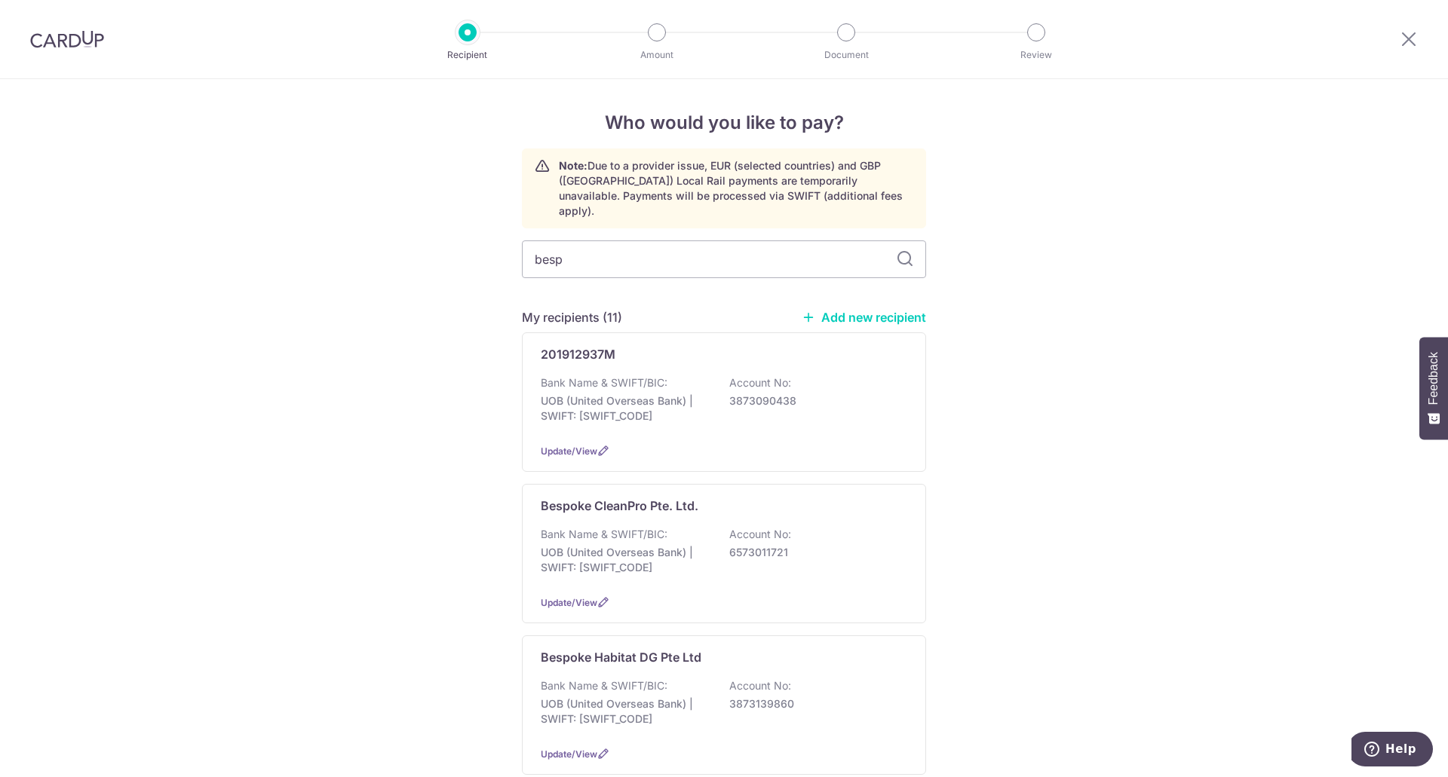
type input "bespo"
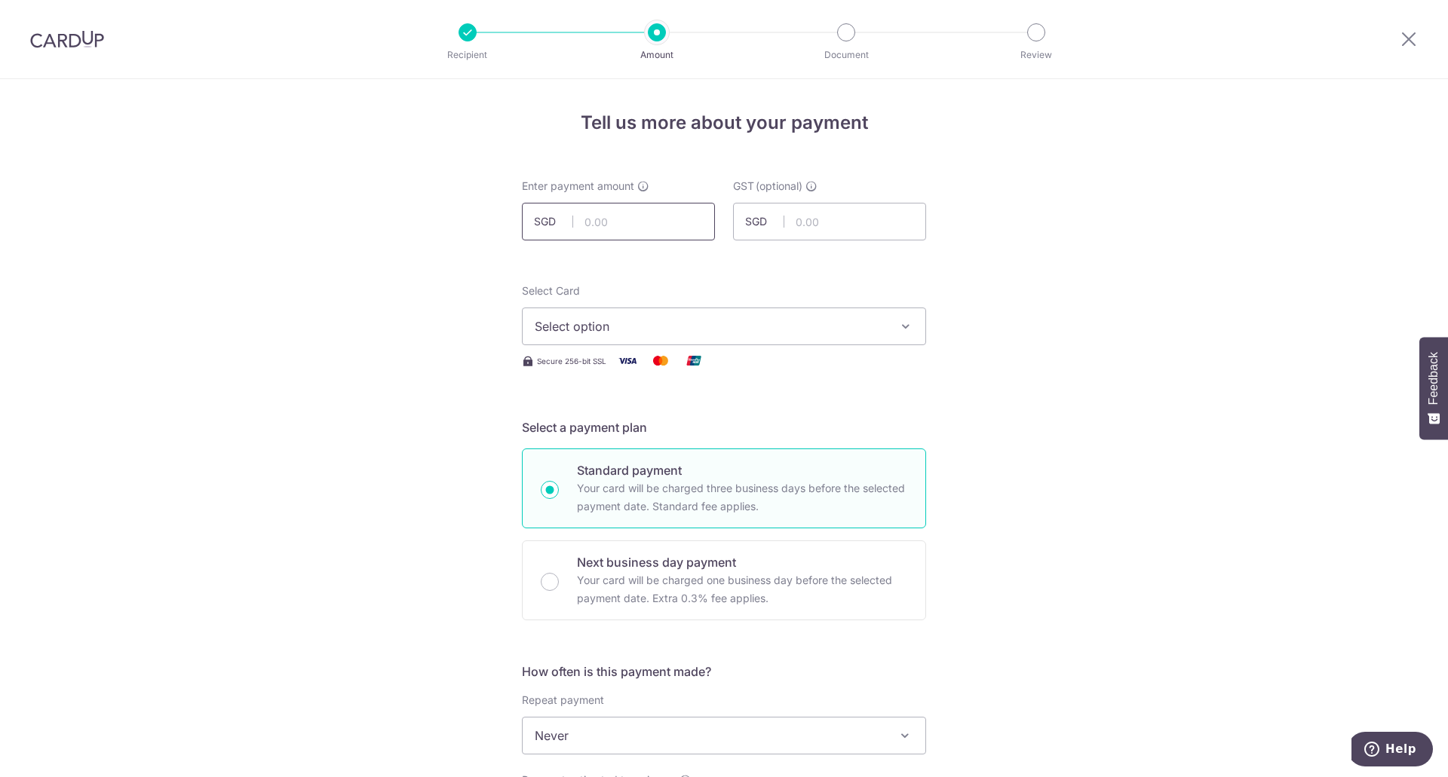
click at [627, 225] on input "text" at bounding box center [618, 222] width 193 height 38
type input "261.89"
click at [792, 303] on div "Select Card Select option Add credit card Your Cards **** 0298 **** 9203 **** 9…" at bounding box center [724, 315] width 404 height 62
click at [767, 324] on span "Select option" at bounding box center [710, 326] width 351 height 18
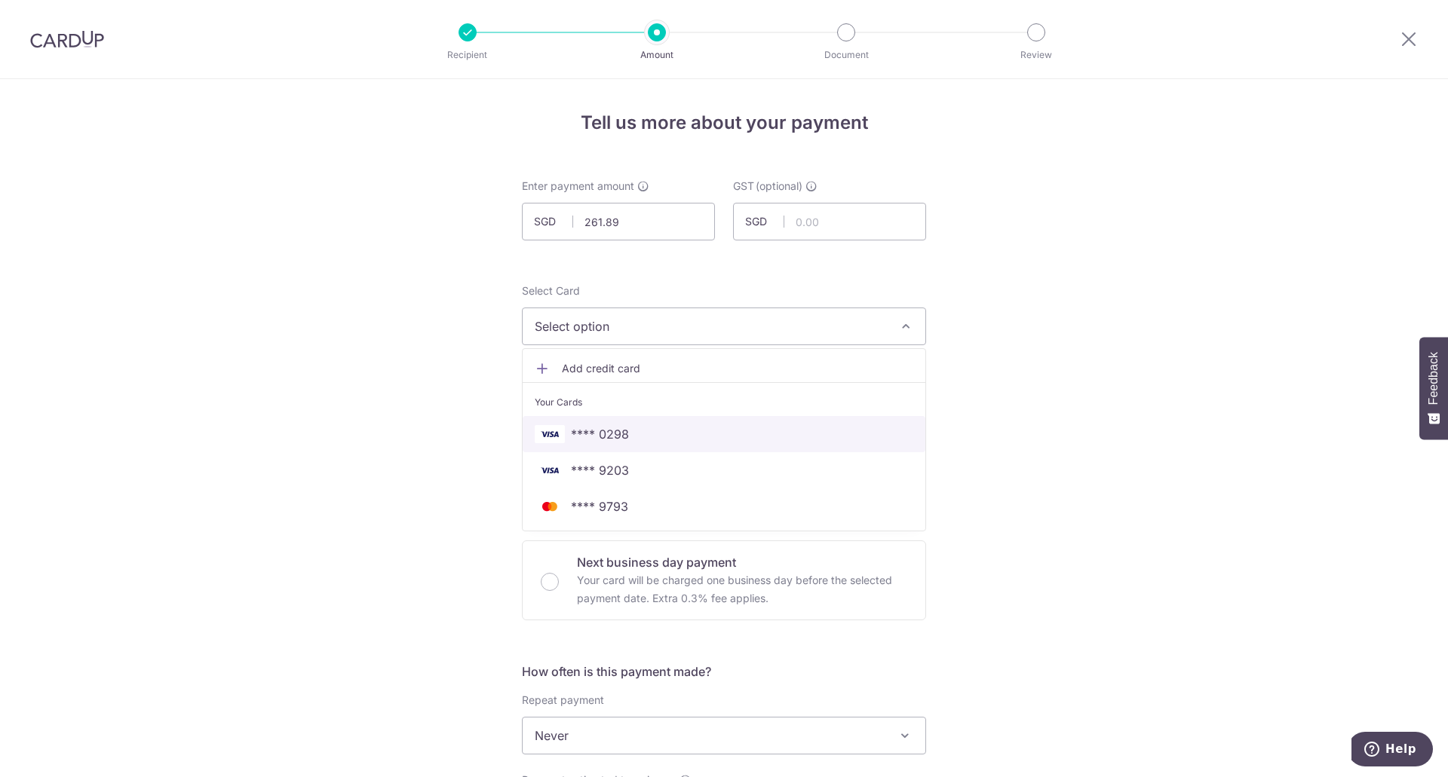
click at [652, 428] on span "**** 0298" at bounding box center [724, 434] width 379 height 18
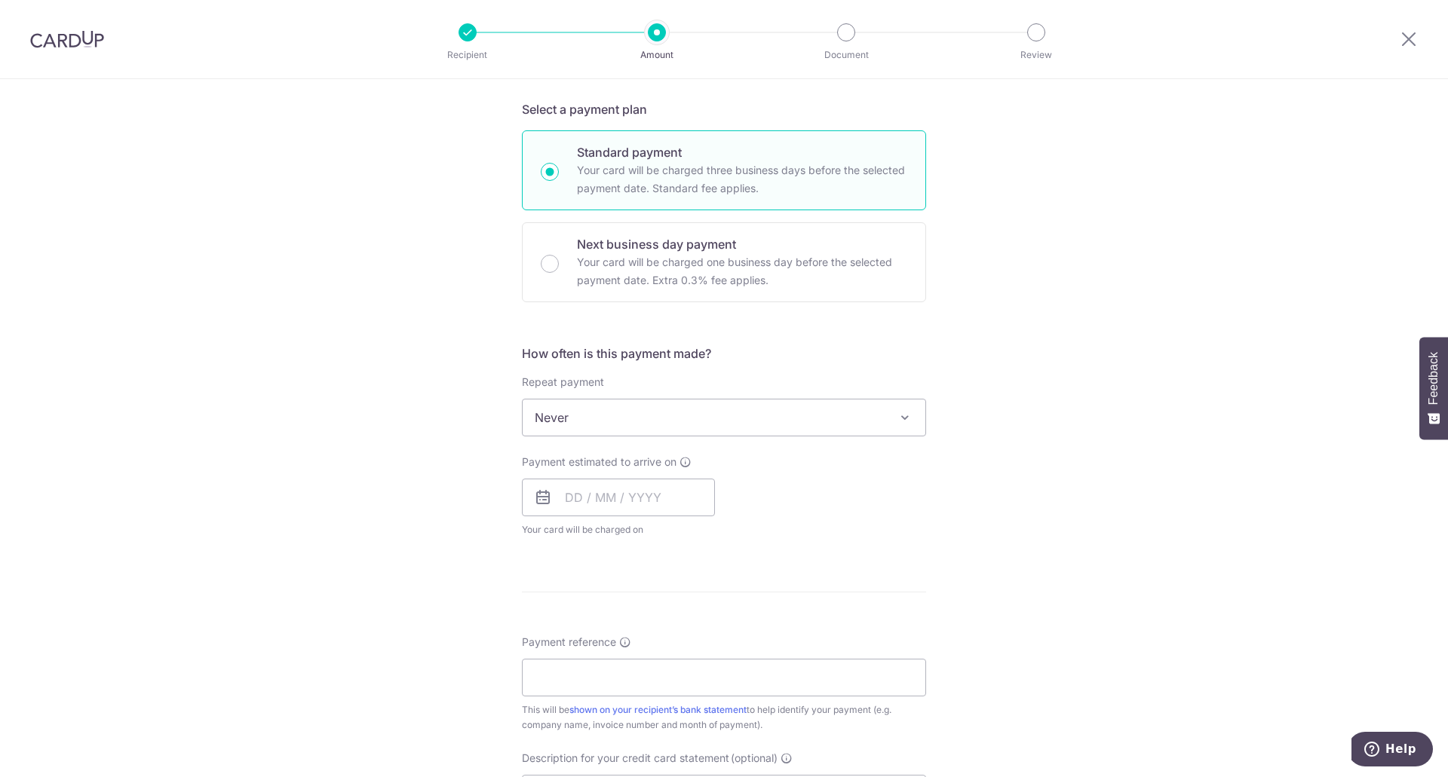
scroll to position [320, 0]
click at [573, 505] on input "text" at bounding box center [618, 496] width 193 height 38
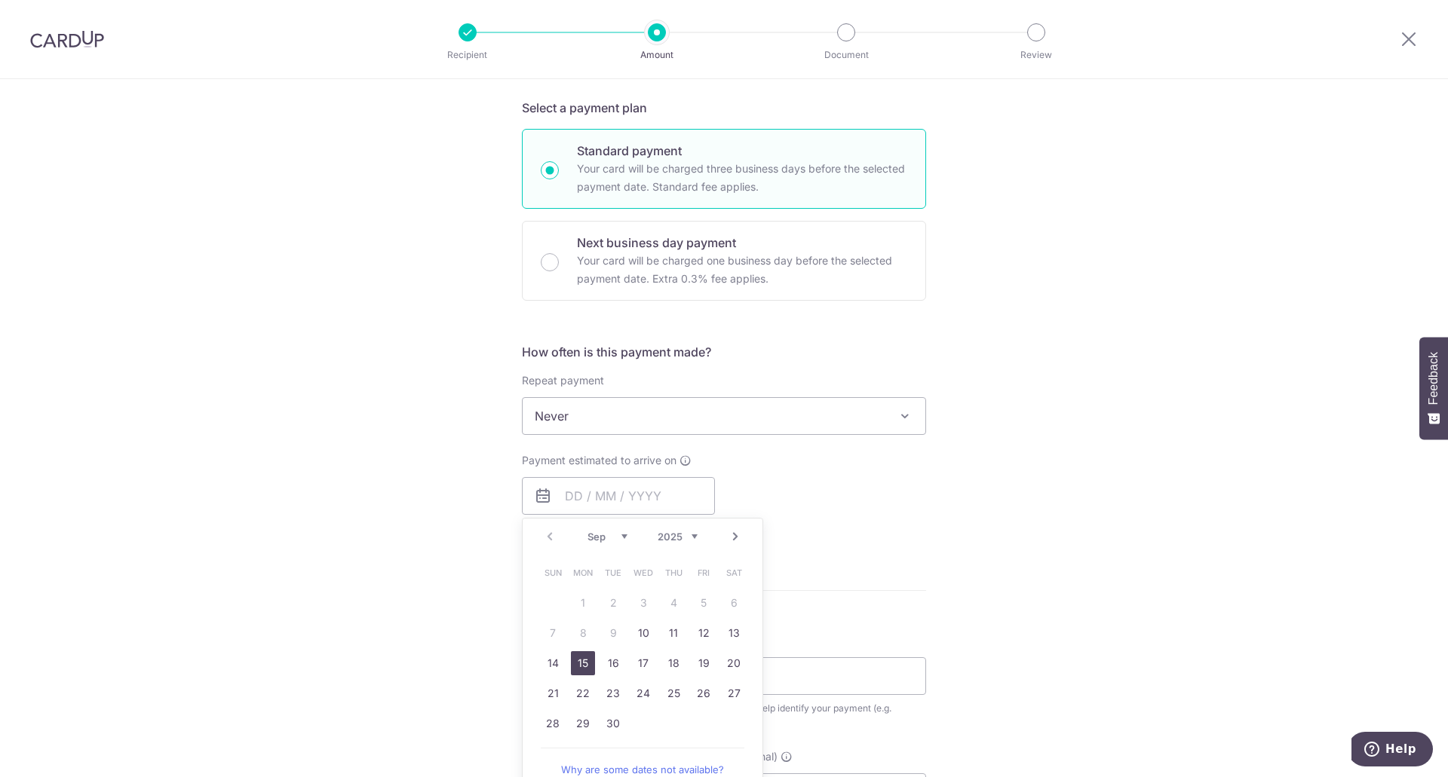
click at [578, 660] on link "15" at bounding box center [583, 664] width 24 height 24
type input "15/09/2025"
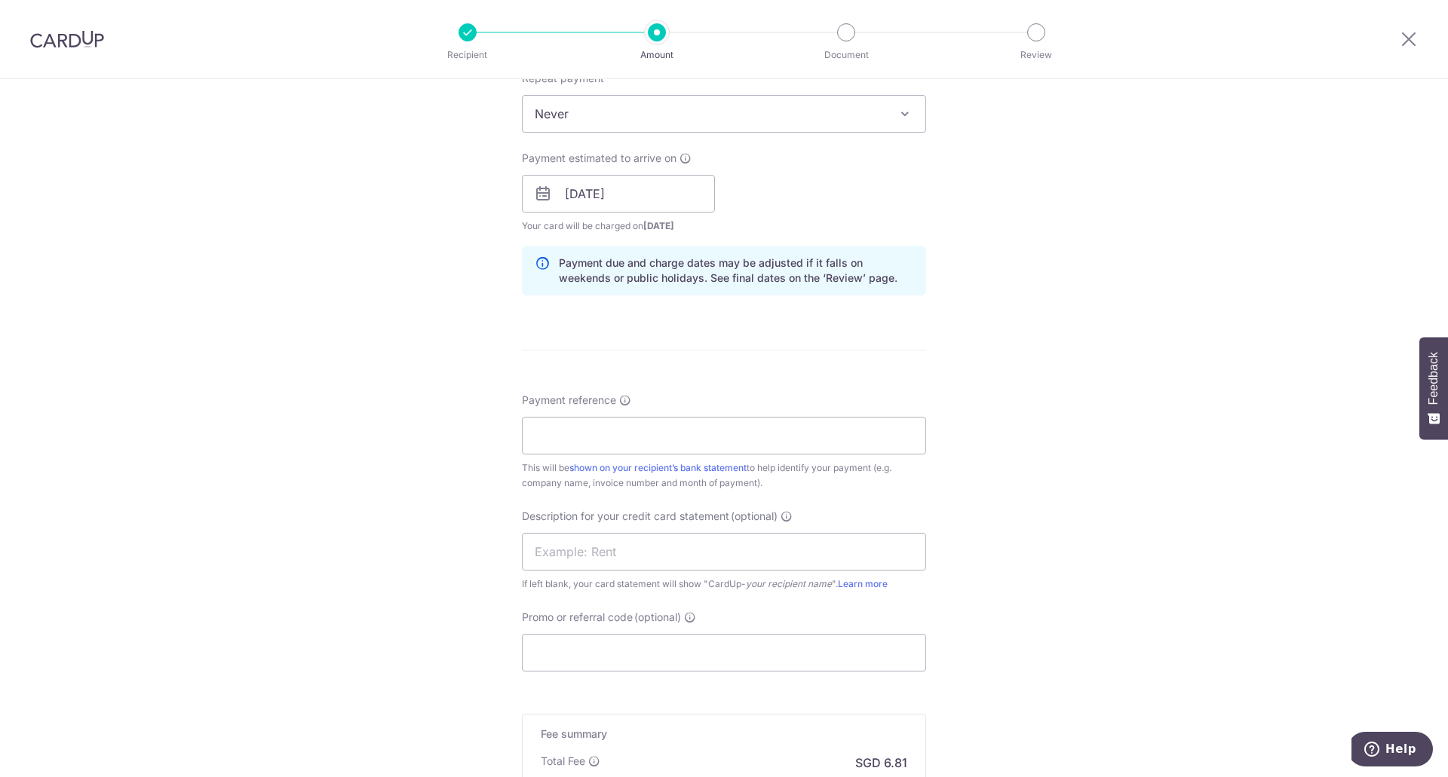
scroll to position [624, 0]
click at [655, 431] on input "Payment reference" at bounding box center [724, 434] width 404 height 38
paste input "MF- 10416"
type input "MF- 10416"
click at [609, 549] on input "text" at bounding box center [724, 550] width 404 height 38
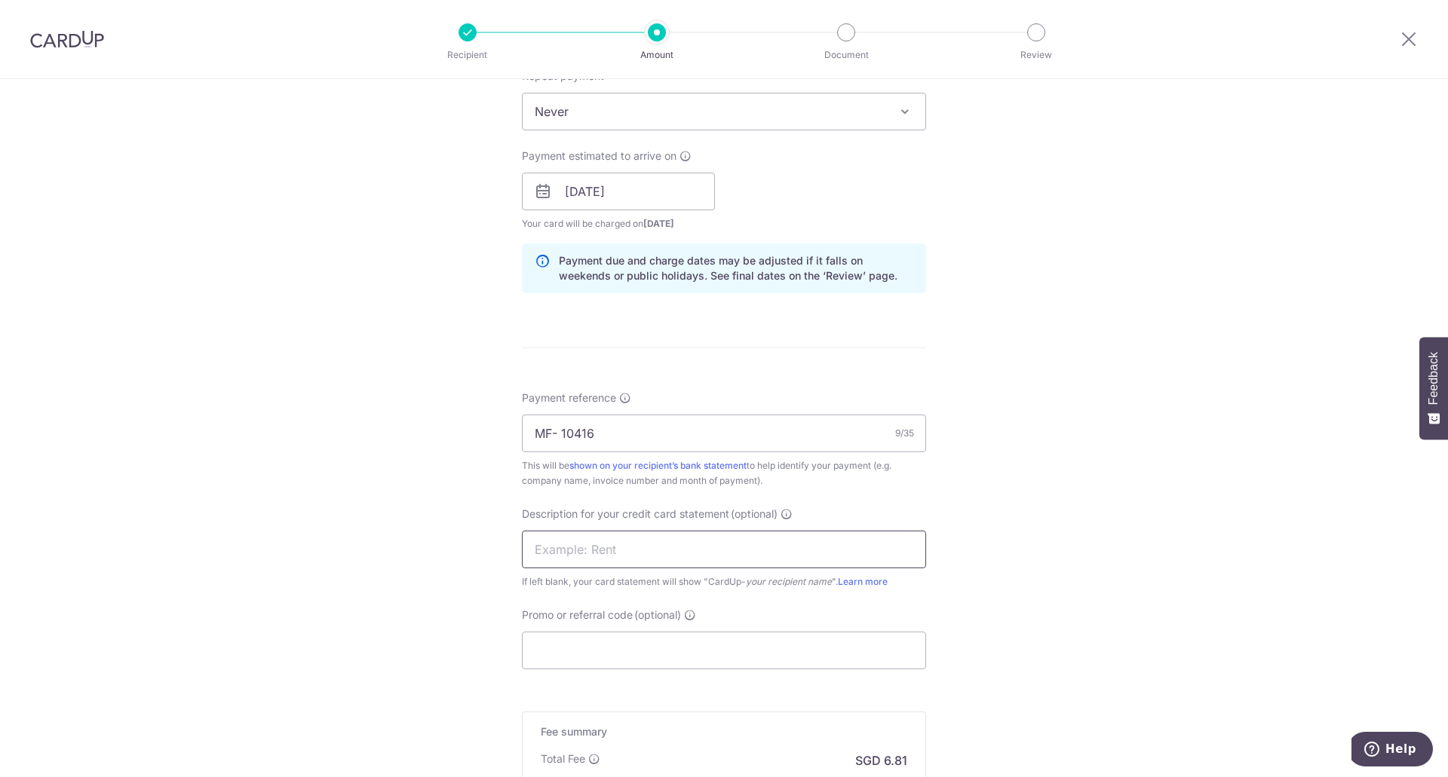
paste input "MF- 10416"
click at [562, 550] on input "MF- 10416" at bounding box center [724, 550] width 404 height 38
type input "MF10416"
click at [591, 654] on input "Promo or referral code (optional)" at bounding box center [724, 651] width 404 height 38
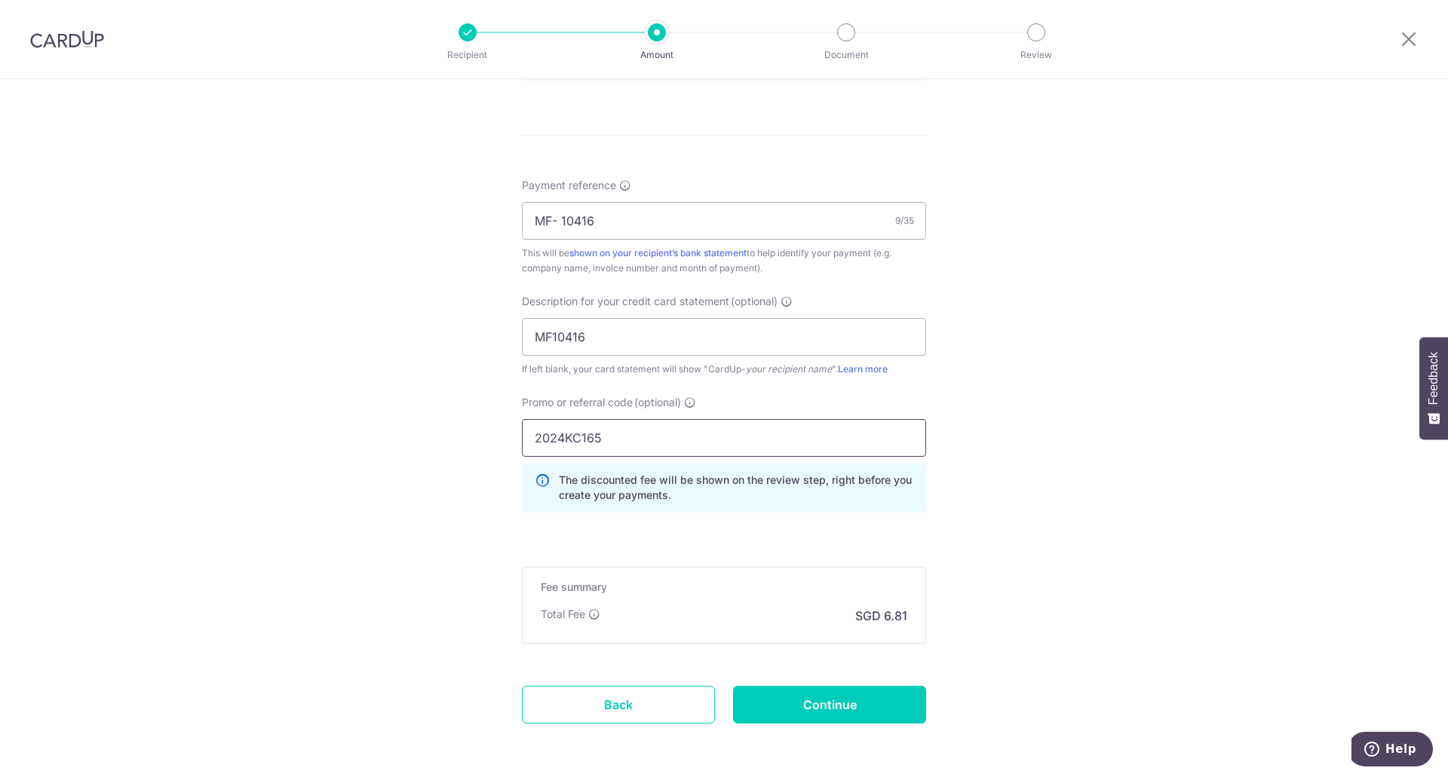
scroll to position [897, 0]
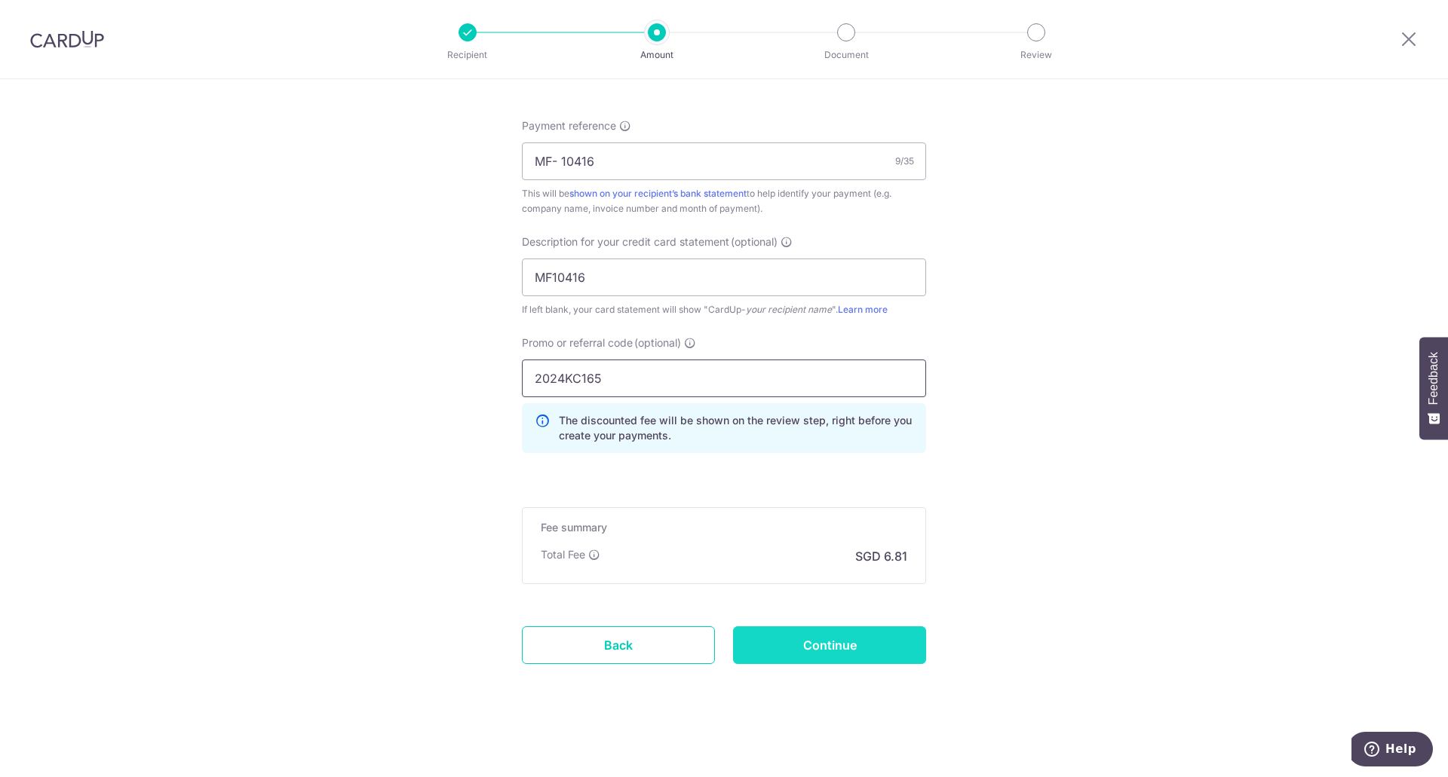
type input "2024KC165"
click at [832, 643] on input "Continue" at bounding box center [829, 646] width 193 height 38
type input "Create Schedule"
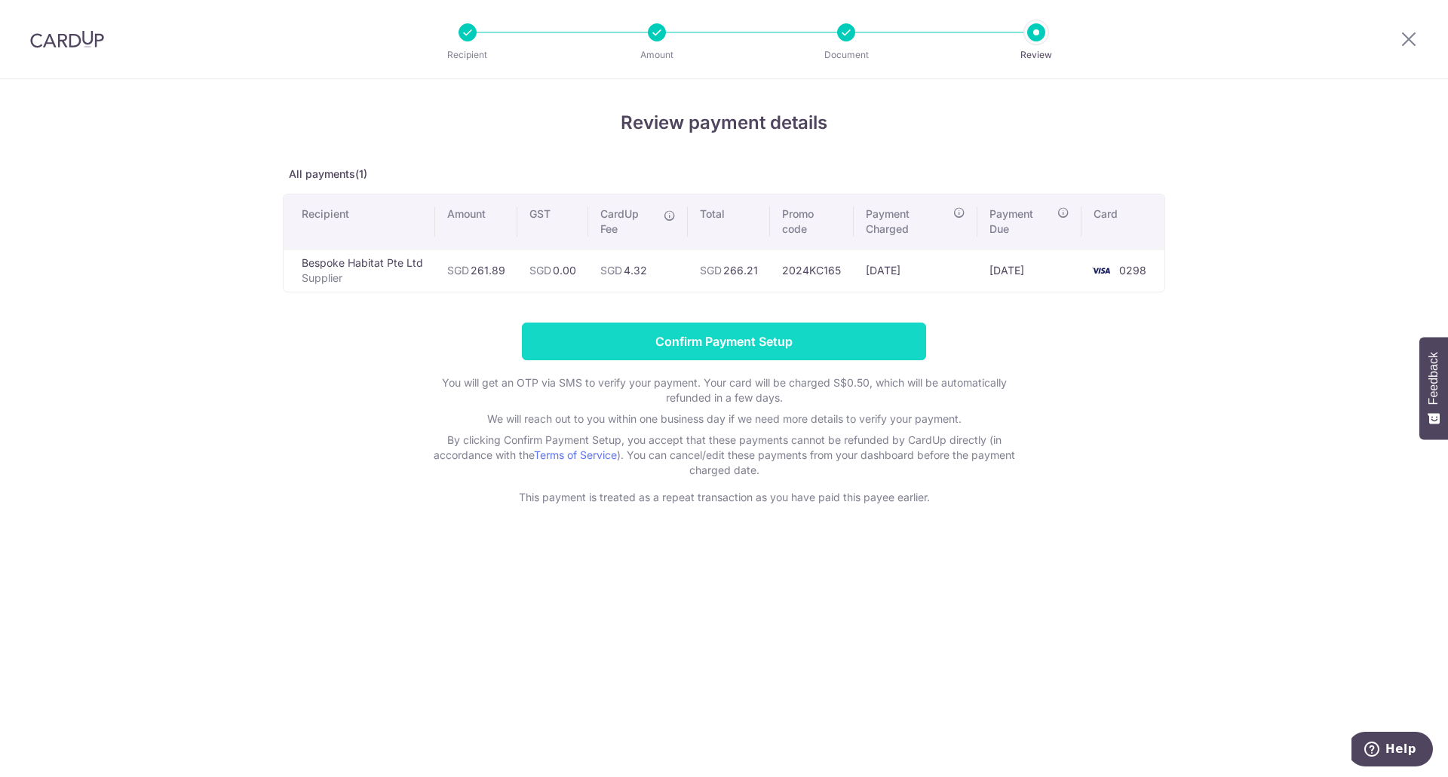
click at [742, 336] on input "Confirm Payment Setup" at bounding box center [724, 342] width 404 height 38
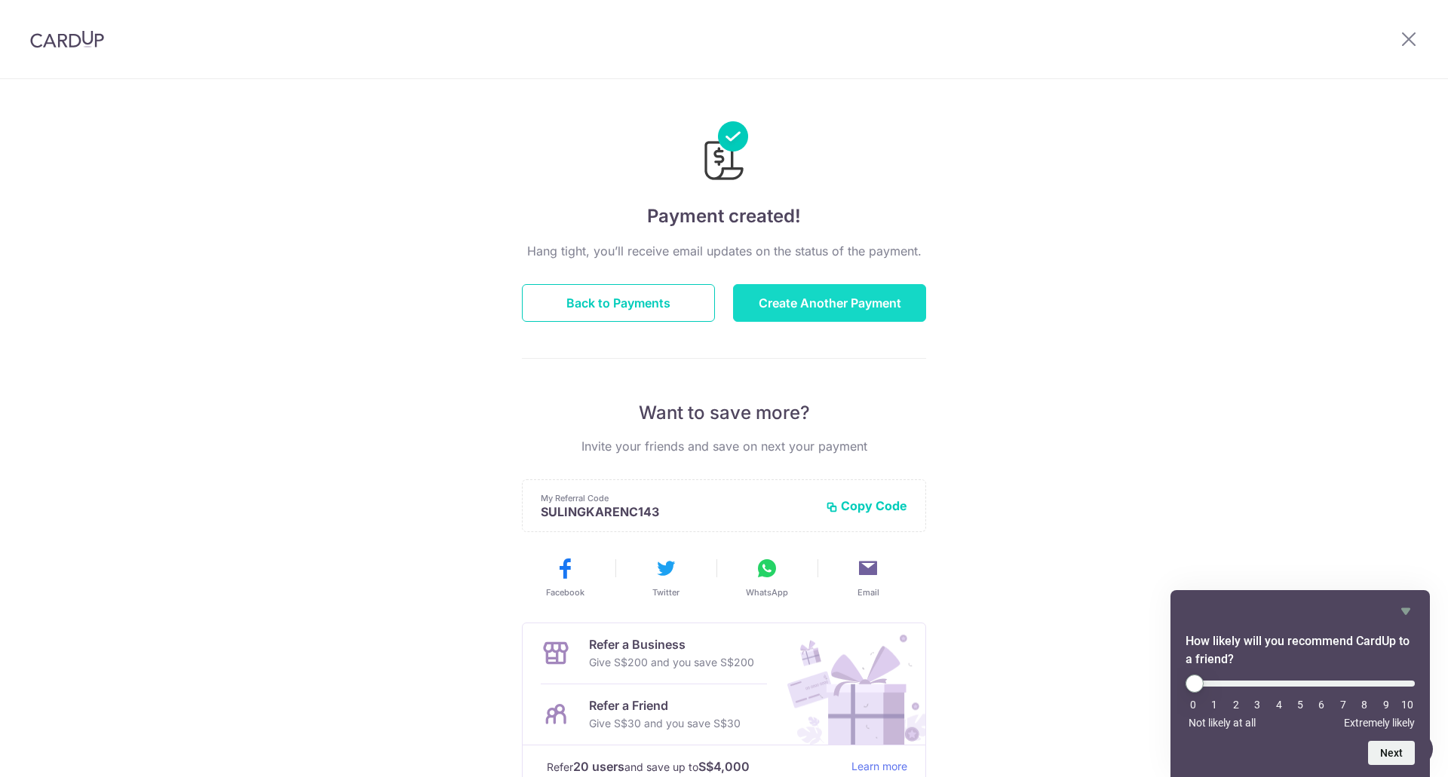
click at [805, 312] on button "Create Another Payment" at bounding box center [829, 303] width 193 height 38
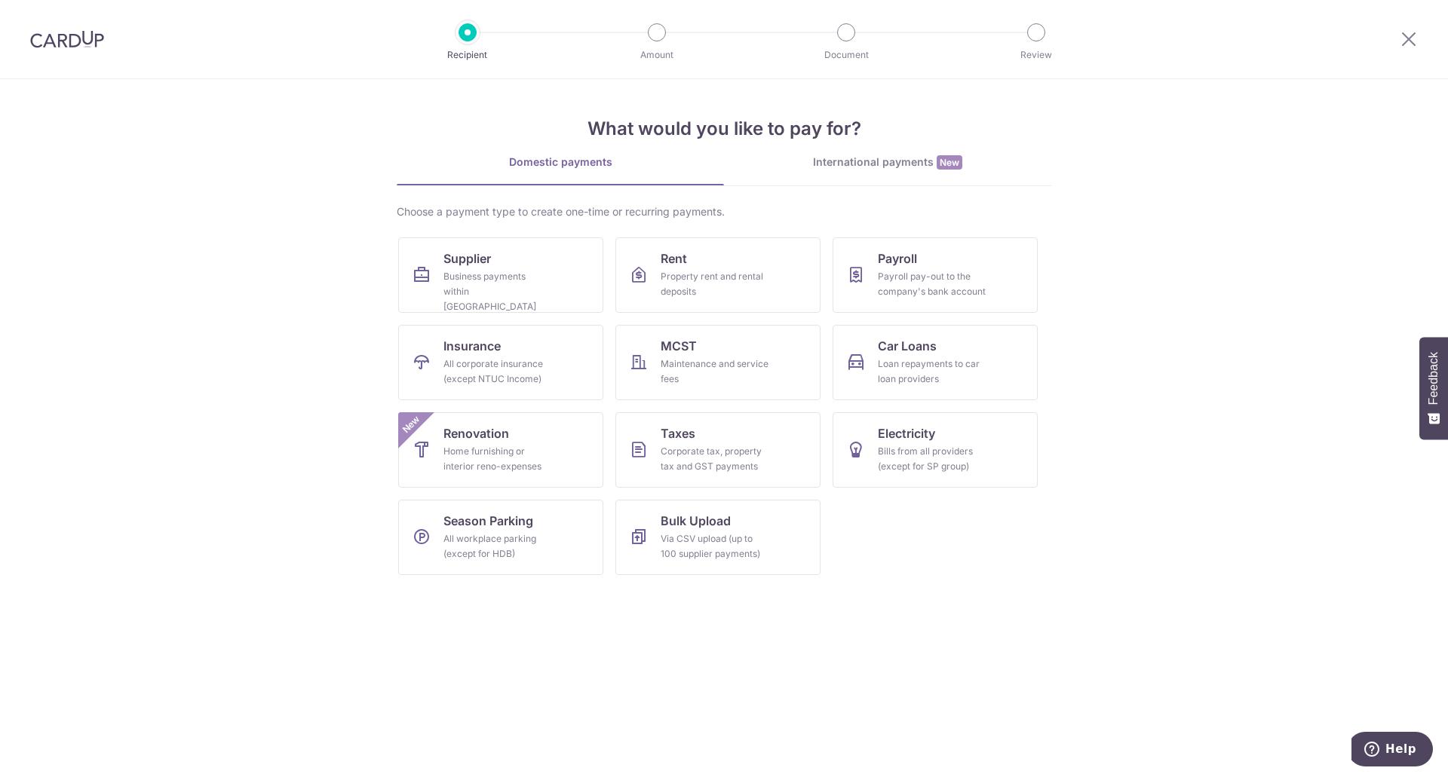
click at [84, 47] on img at bounding box center [67, 39] width 74 height 18
